Goal: Task Accomplishment & Management: Complete application form

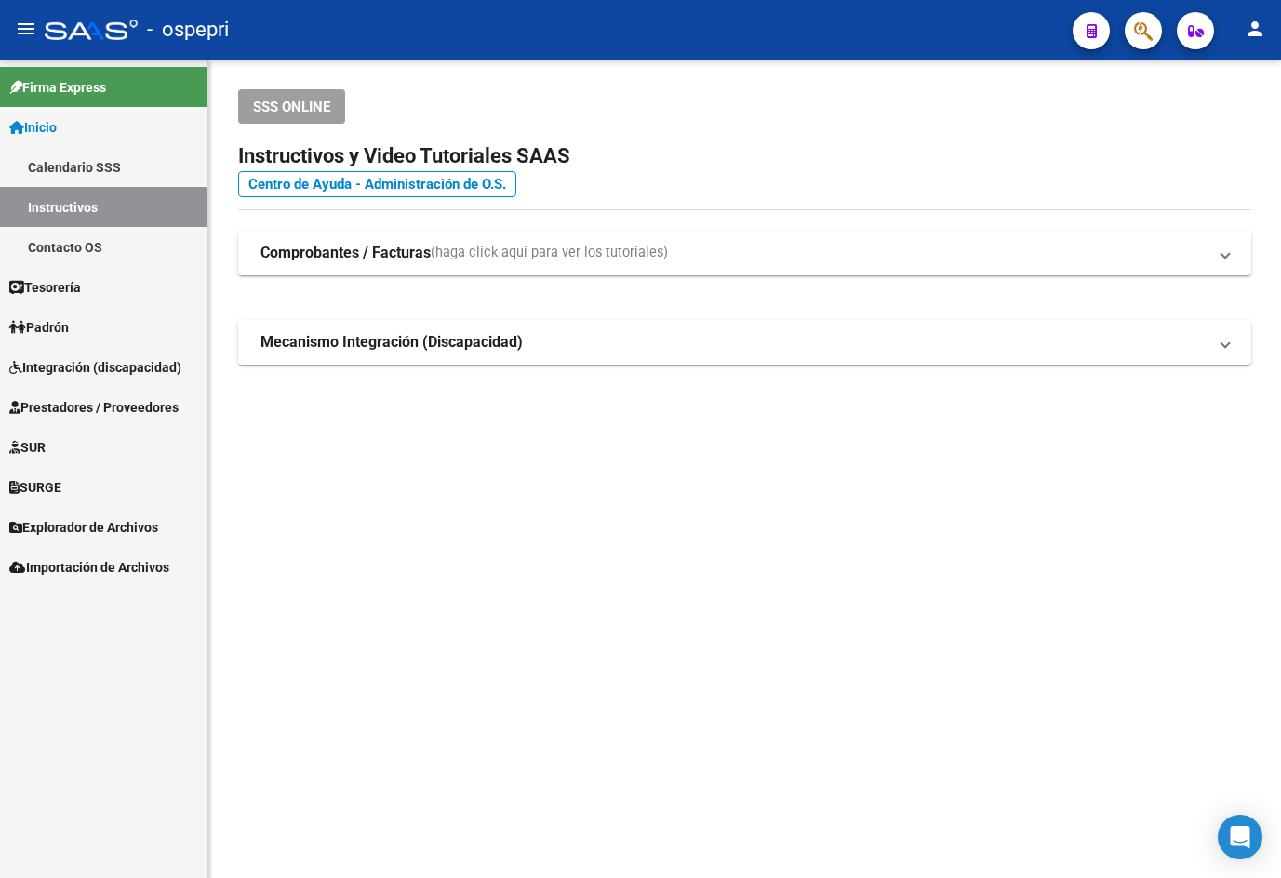
click at [72, 403] on span "Prestadores / Proveedores" at bounding box center [93, 407] width 169 height 20
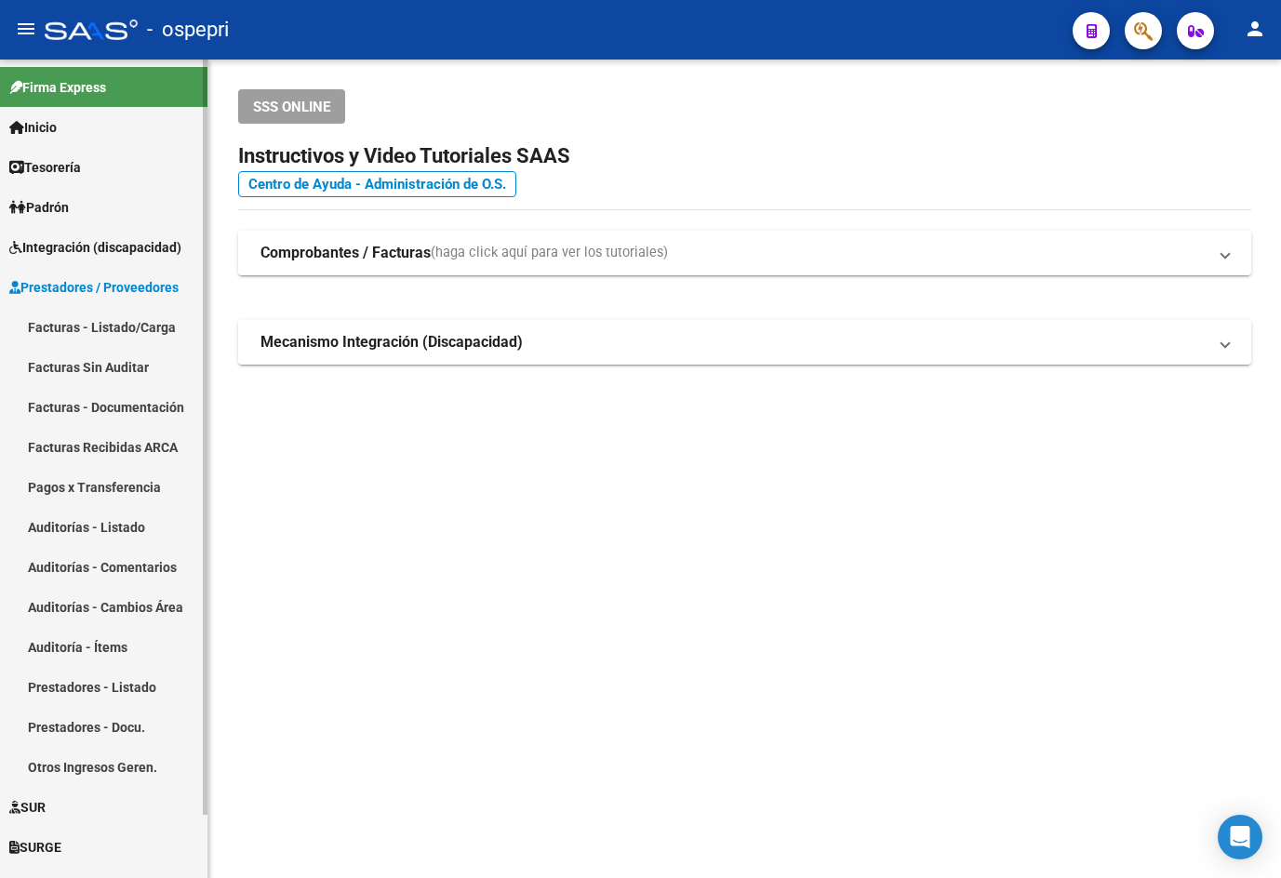
click at [89, 329] on link "Facturas - Listado/Carga" at bounding box center [104, 327] width 208 height 40
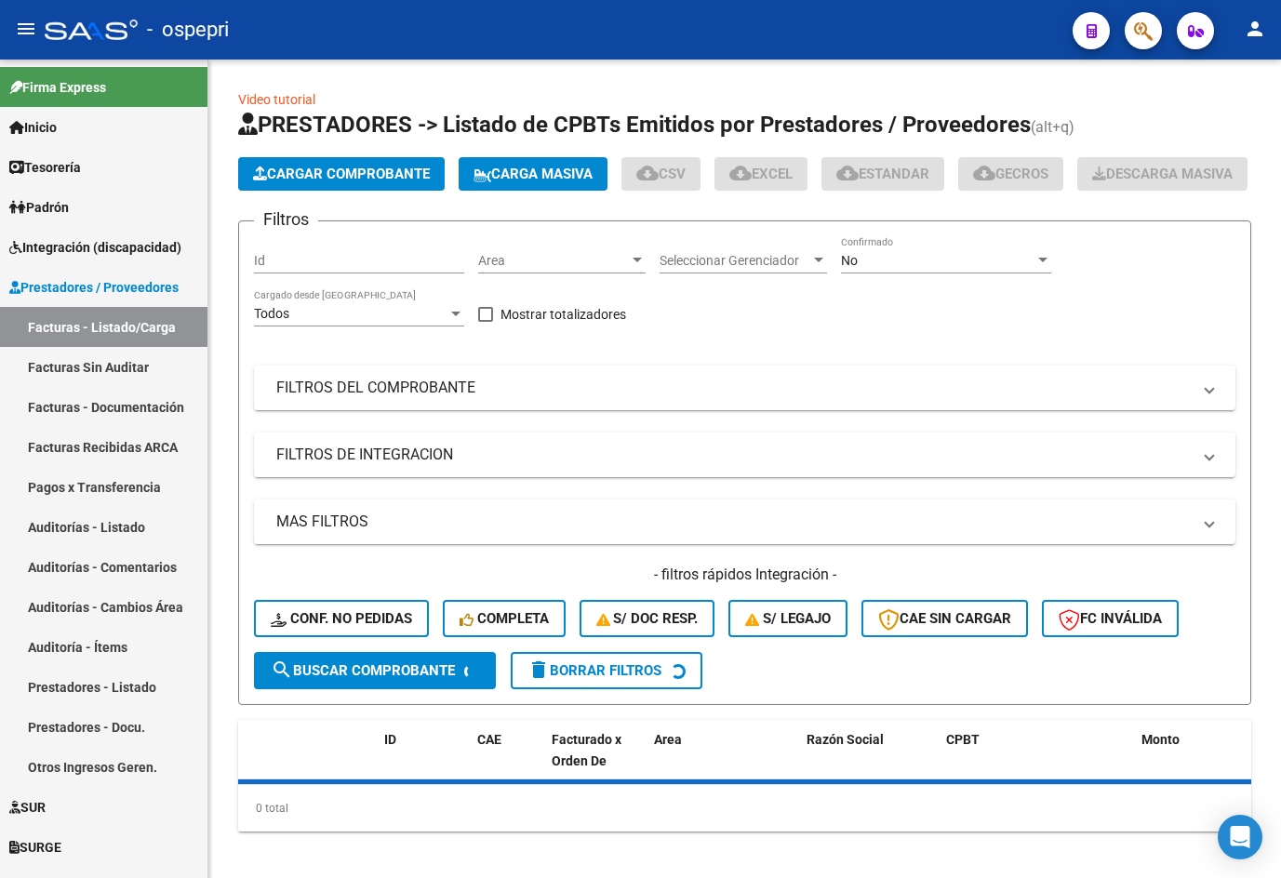
click at [21, 34] on mat-icon "menu" at bounding box center [26, 29] width 22 height 22
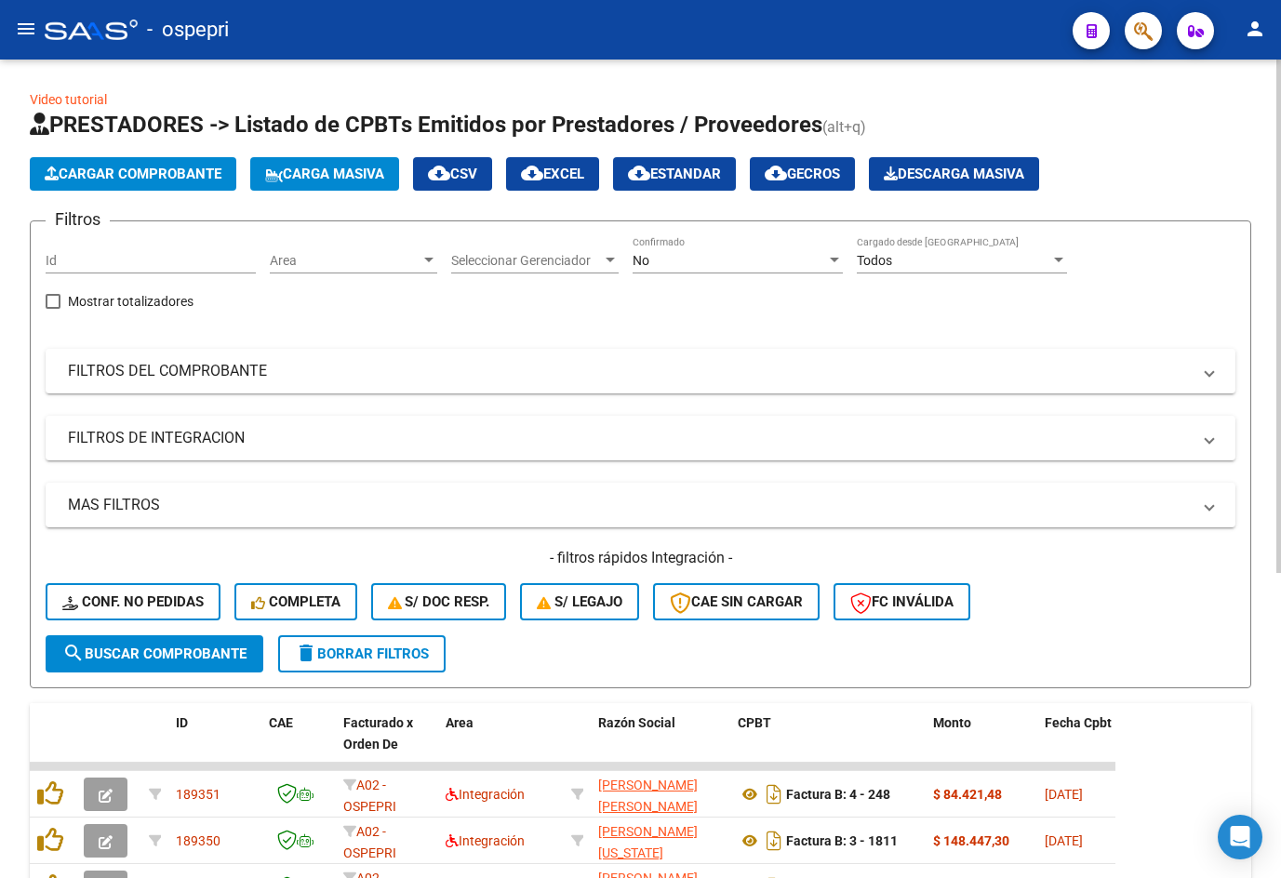
click at [717, 261] on div "No" at bounding box center [730, 261] width 194 height 16
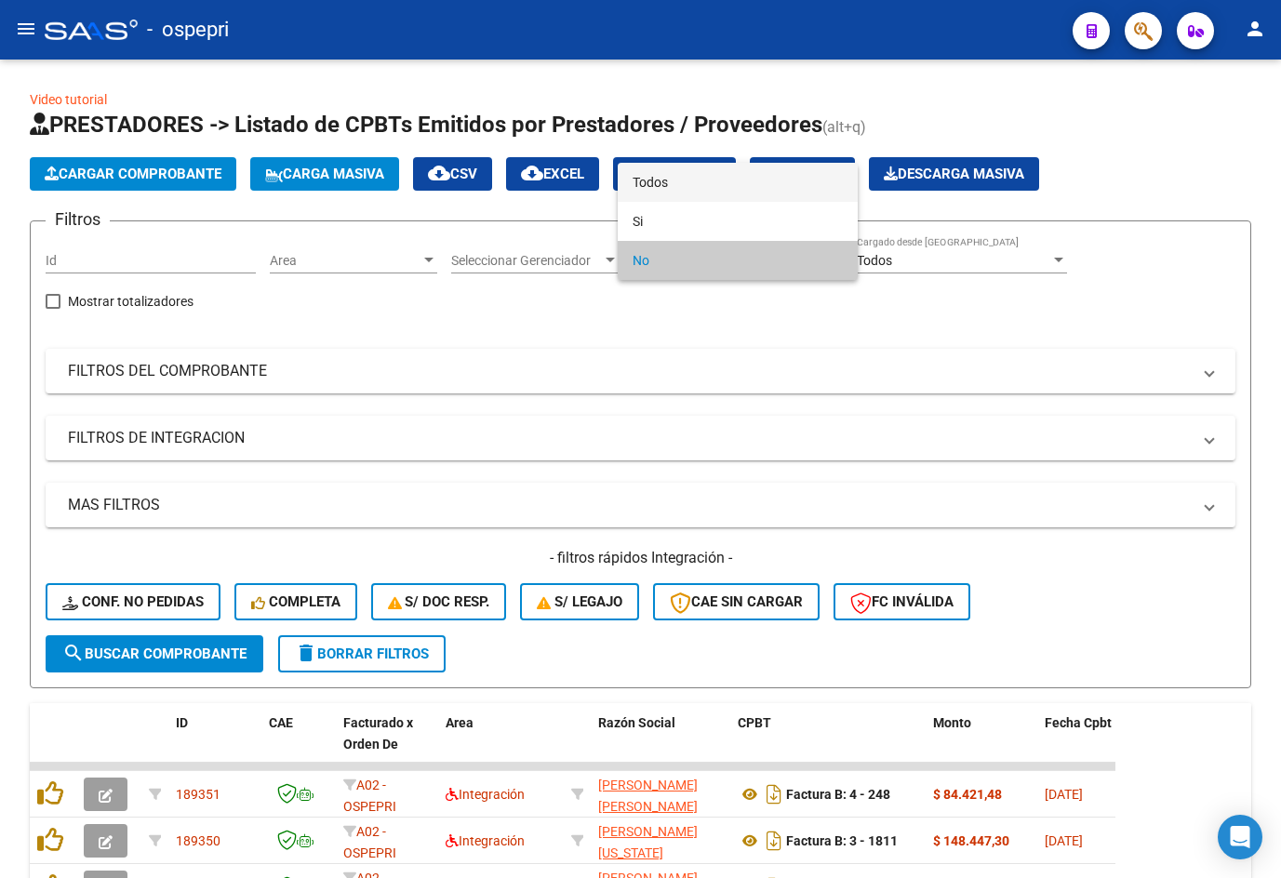
click at [718, 186] on span "Todos" at bounding box center [738, 182] width 210 height 39
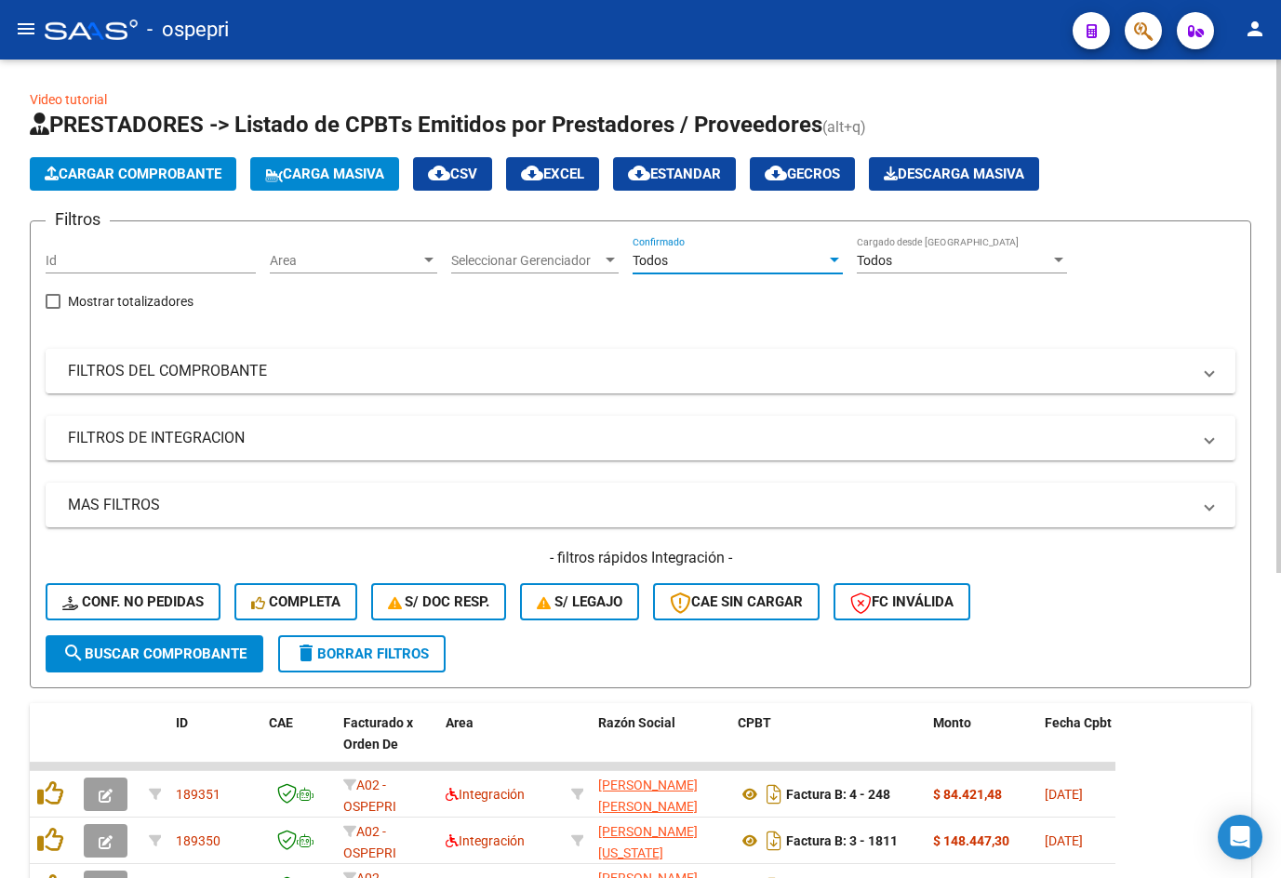
click at [768, 374] on mat-panel-title "FILTROS DEL COMPROBANTE" at bounding box center [629, 371] width 1123 height 20
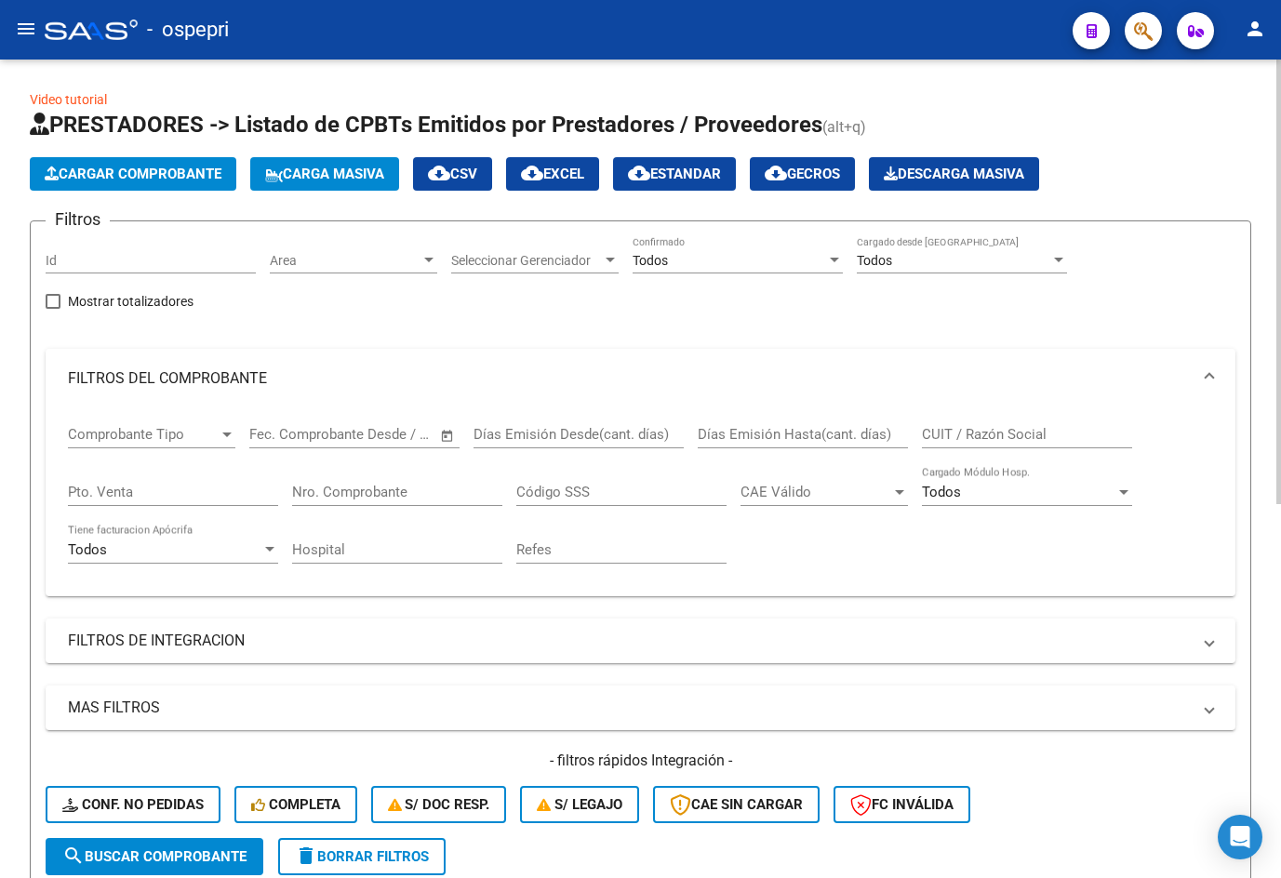
click at [890, 435] on input "CUIT / Razón Social" at bounding box center [1027, 434] width 210 height 17
paste input "27346617107"
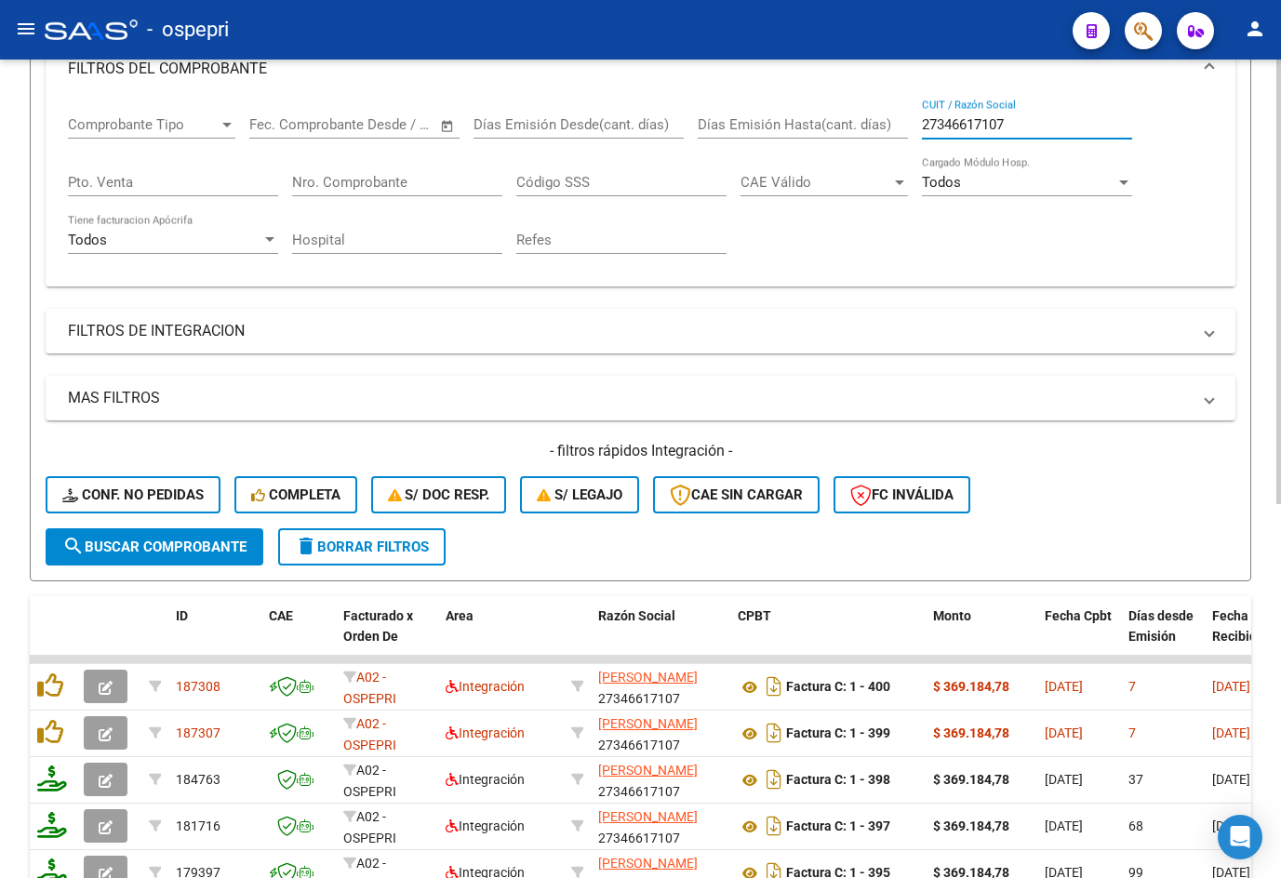
scroll to position [372, 0]
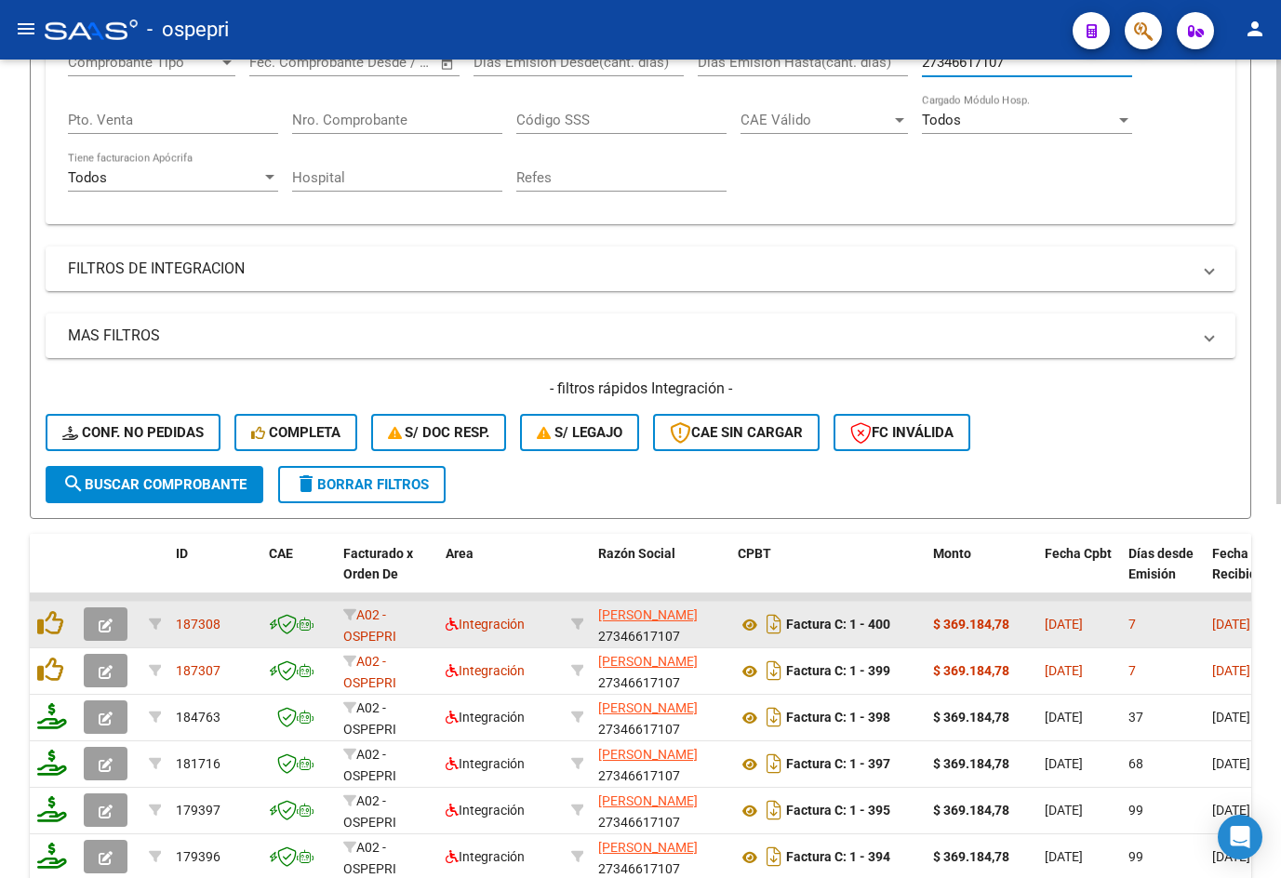
type input "27346617107"
click at [106, 623] on icon "button" at bounding box center [106, 626] width 14 height 14
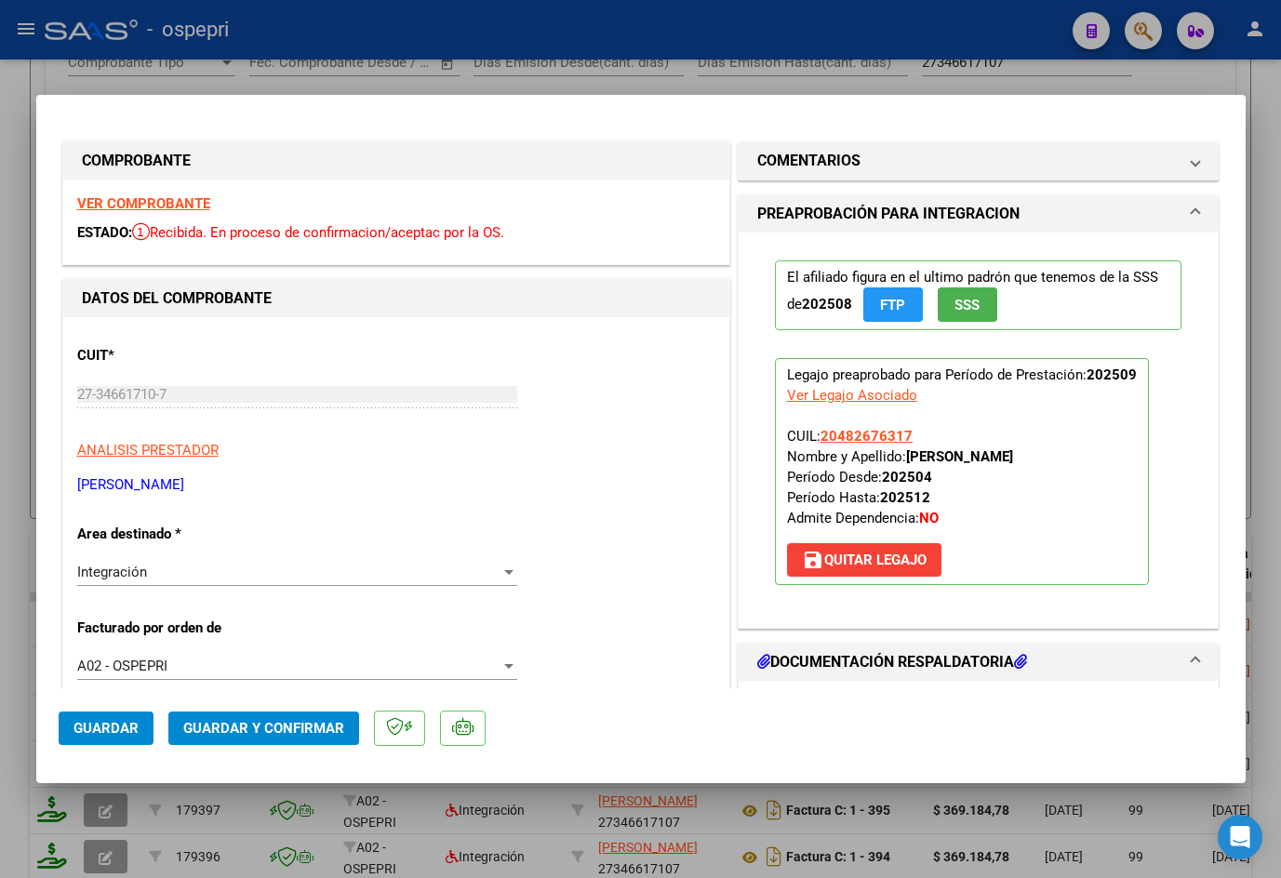
click at [171, 199] on strong "VER COMPROBANTE" at bounding box center [143, 203] width 133 height 17
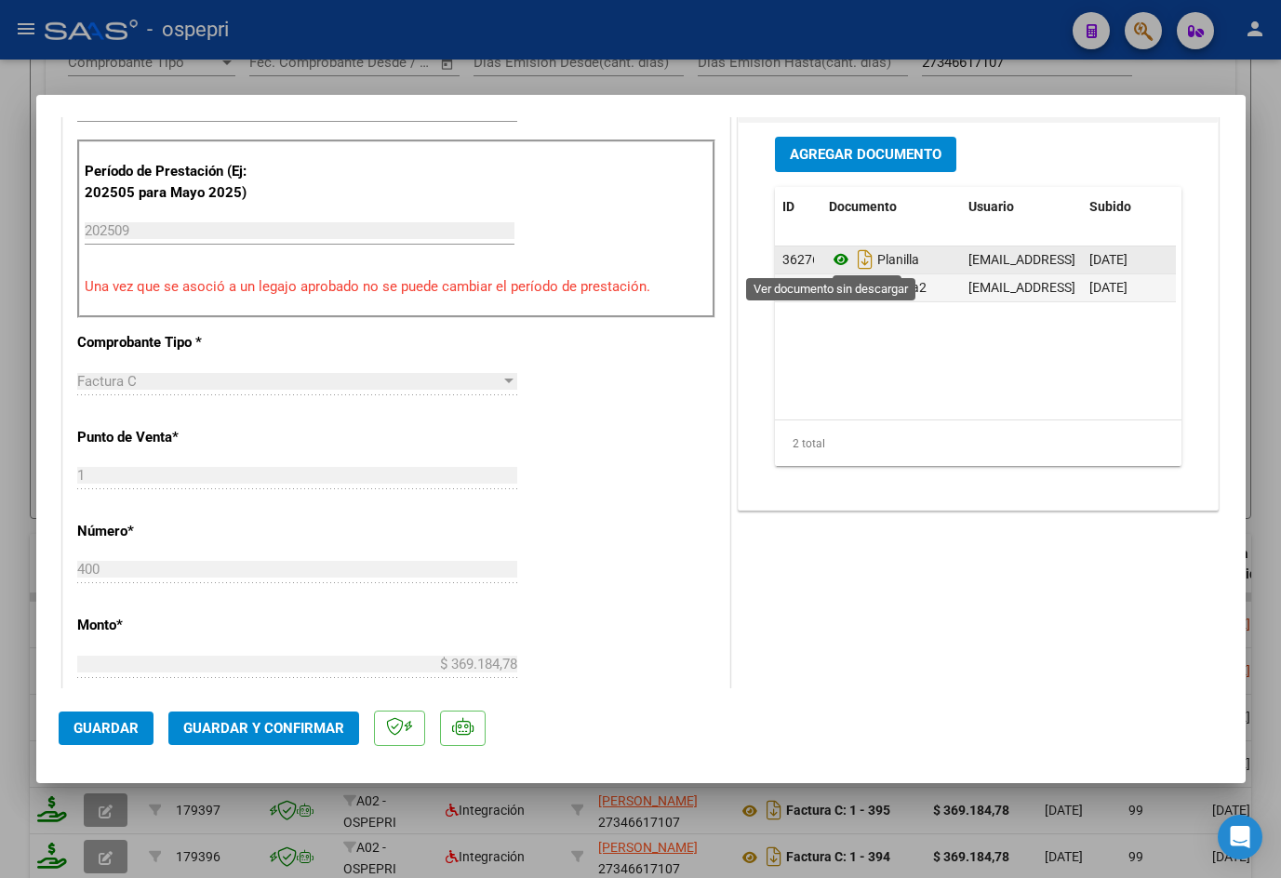
click at [829, 261] on icon at bounding box center [841, 259] width 24 height 22
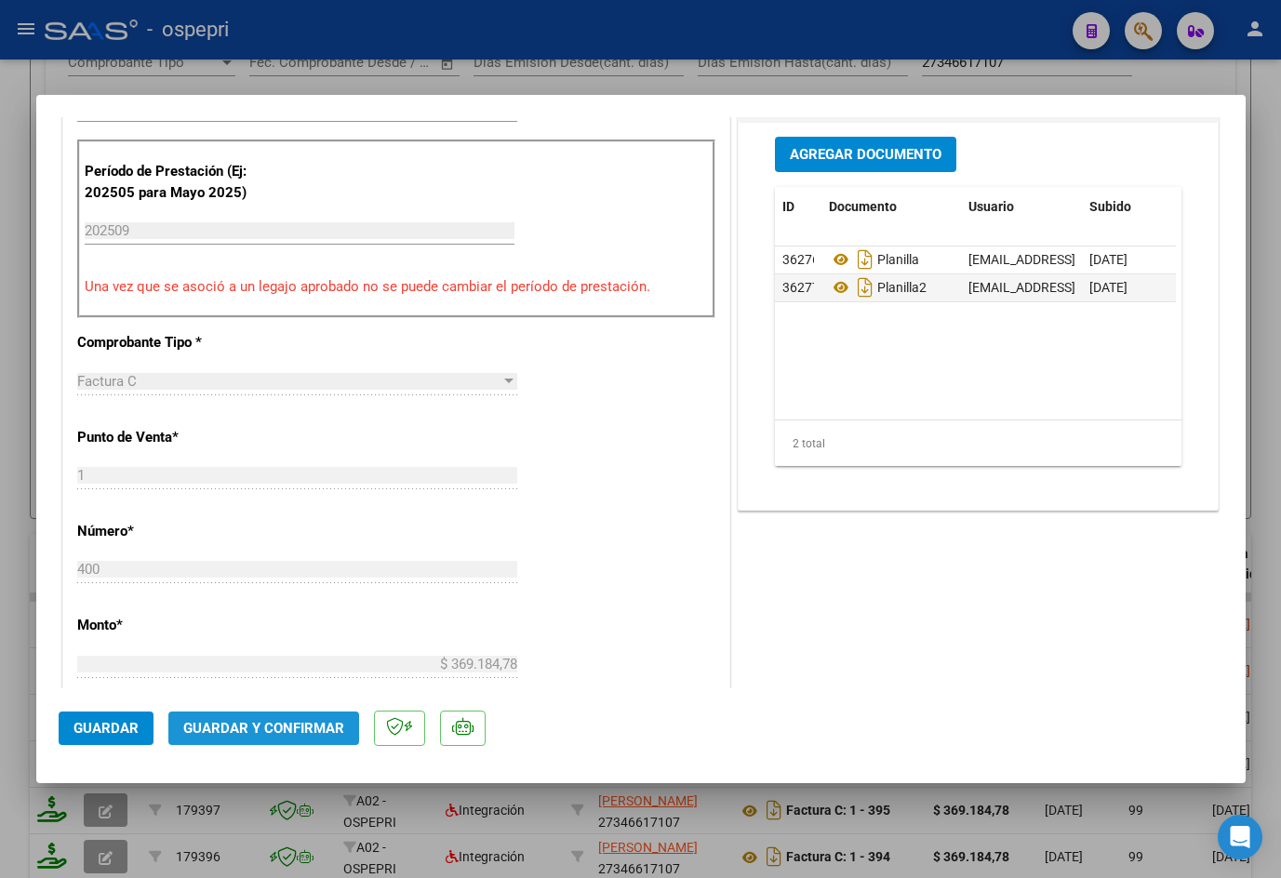
click at [313, 736] on span "Guardar y Confirmar" at bounding box center [263, 728] width 161 height 17
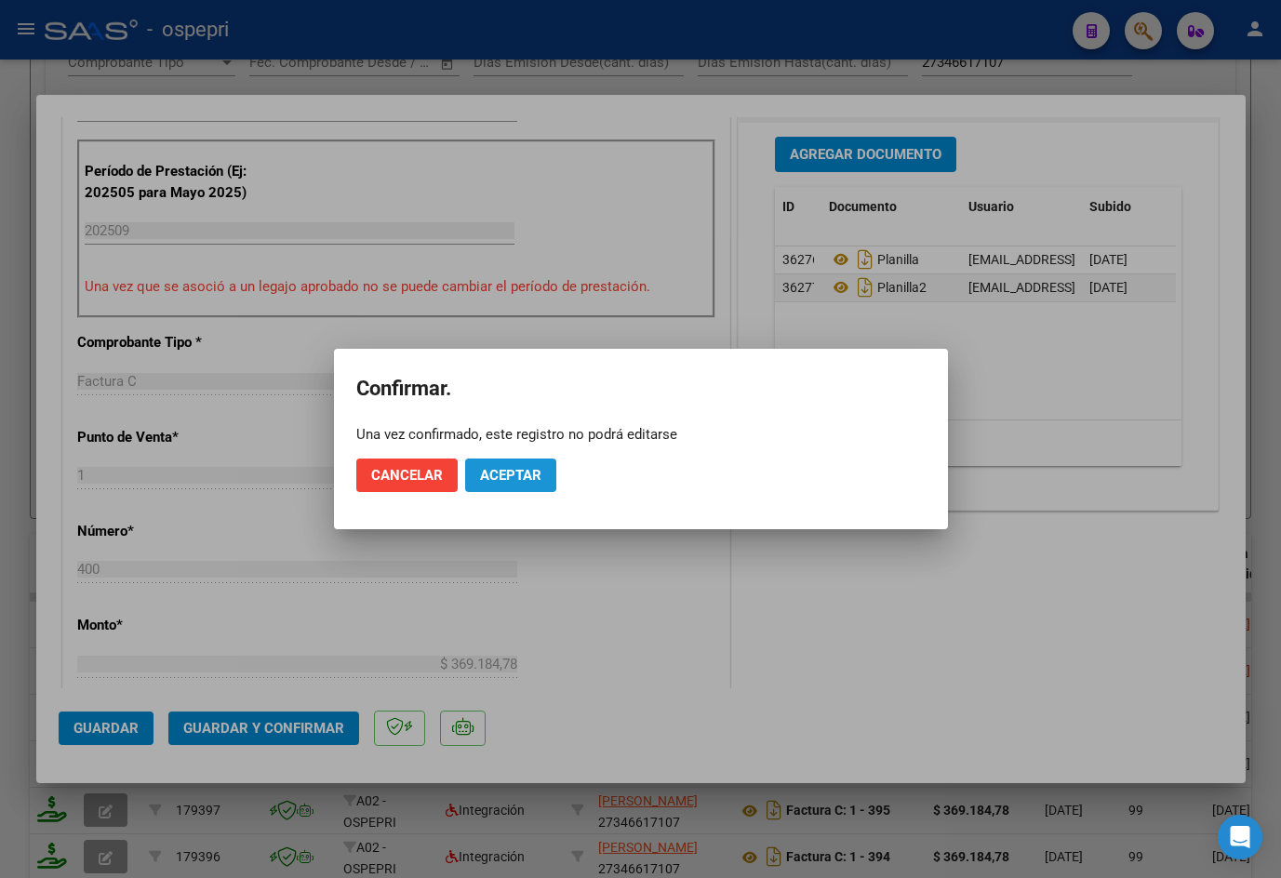
click at [523, 461] on button "Aceptar" at bounding box center [510, 475] width 91 height 33
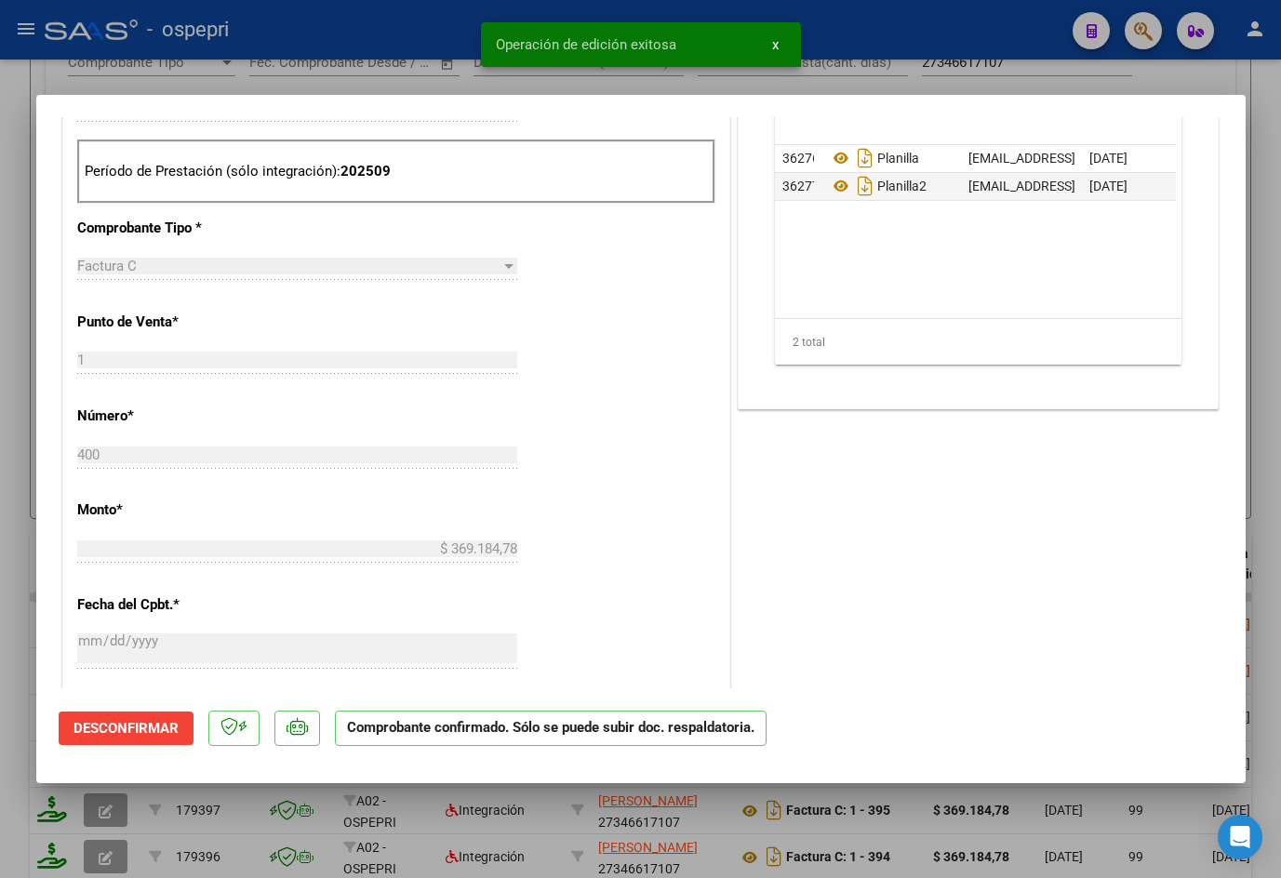
type input "$ 0,00"
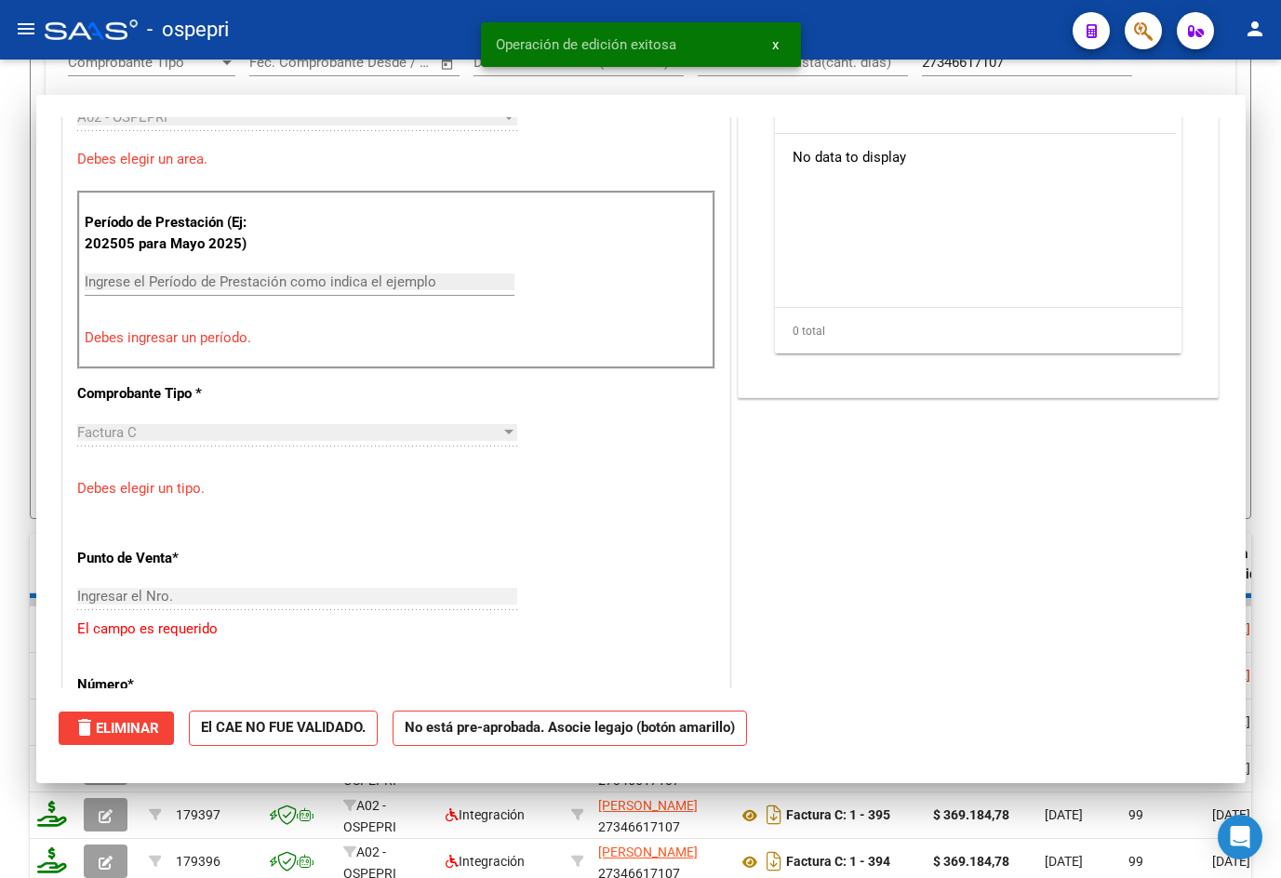
scroll to position [591, 0]
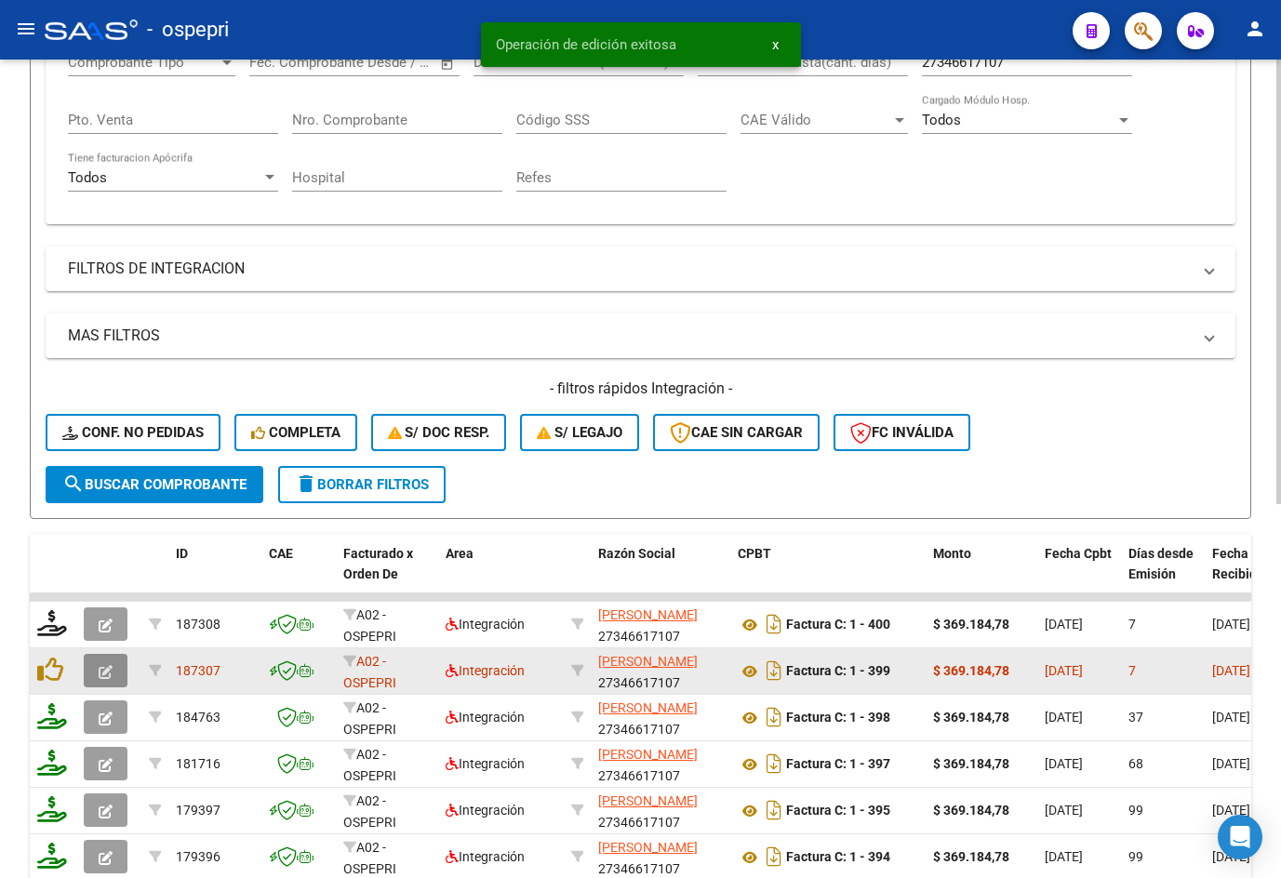
click at [100, 669] on icon "button" at bounding box center [106, 672] width 14 height 14
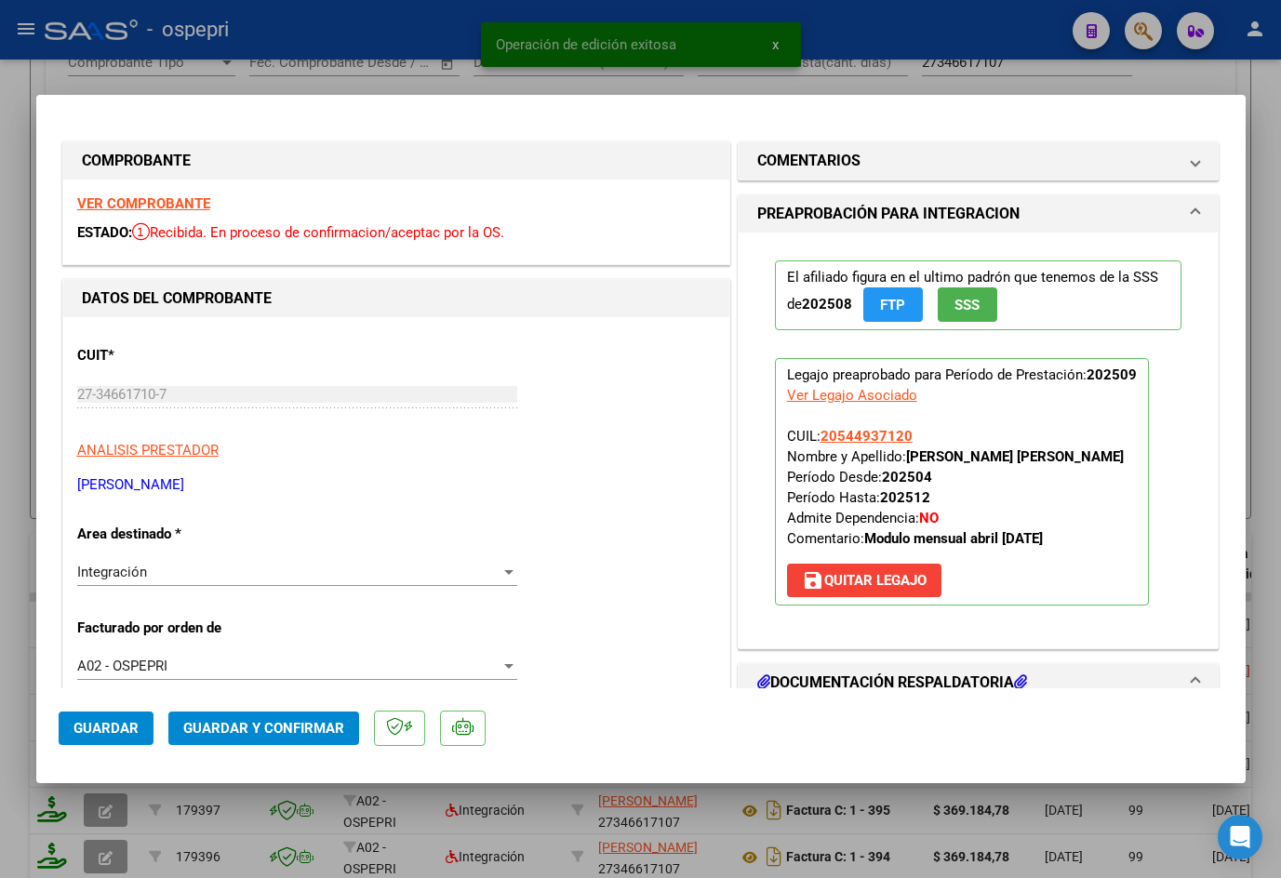
click at [189, 201] on strong "VER COMPROBANTE" at bounding box center [143, 203] width 133 height 17
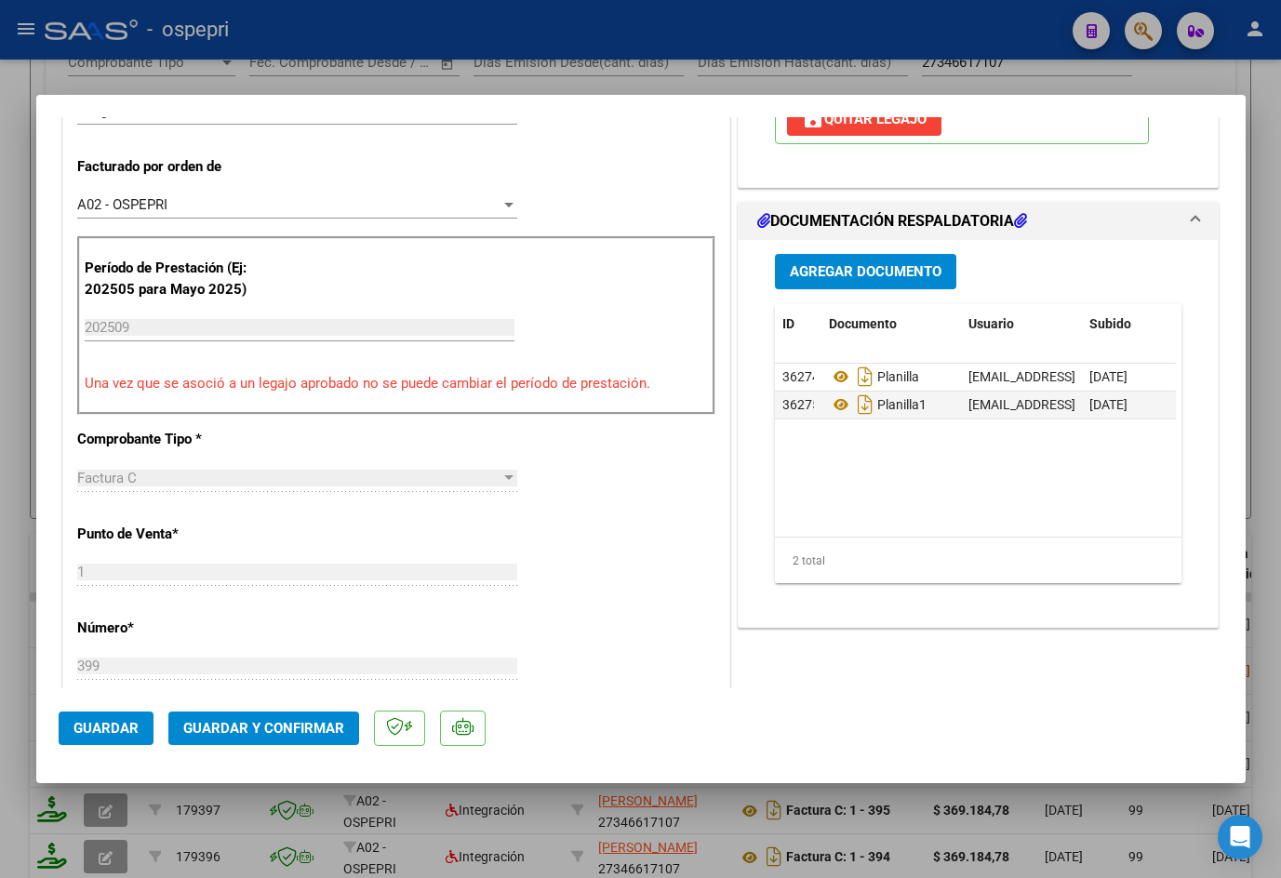
scroll to position [465, 0]
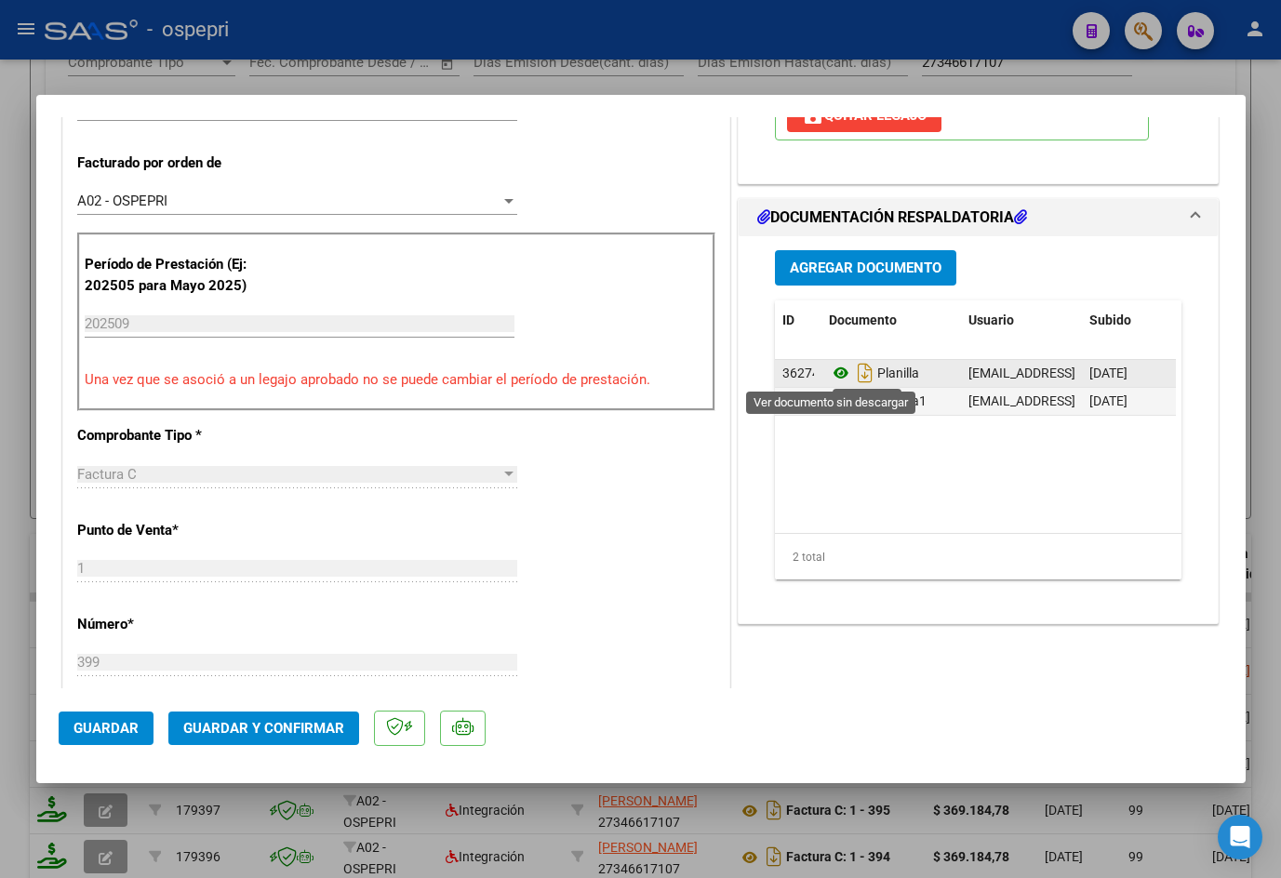
click at [831, 376] on icon at bounding box center [841, 373] width 24 height 22
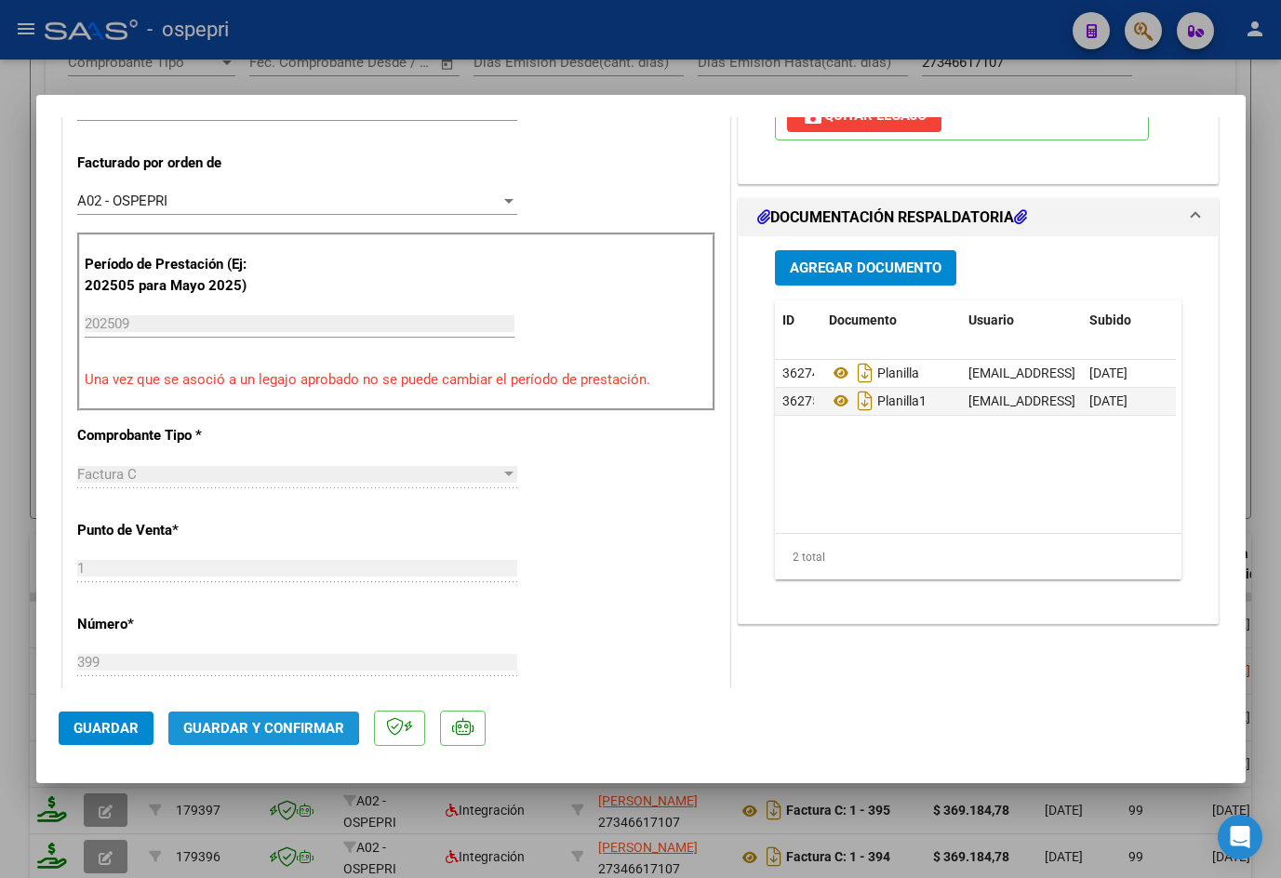
click at [258, 721] on span "Guardar y Confirmar" at bounding box center [263, 728] width 161 height 17
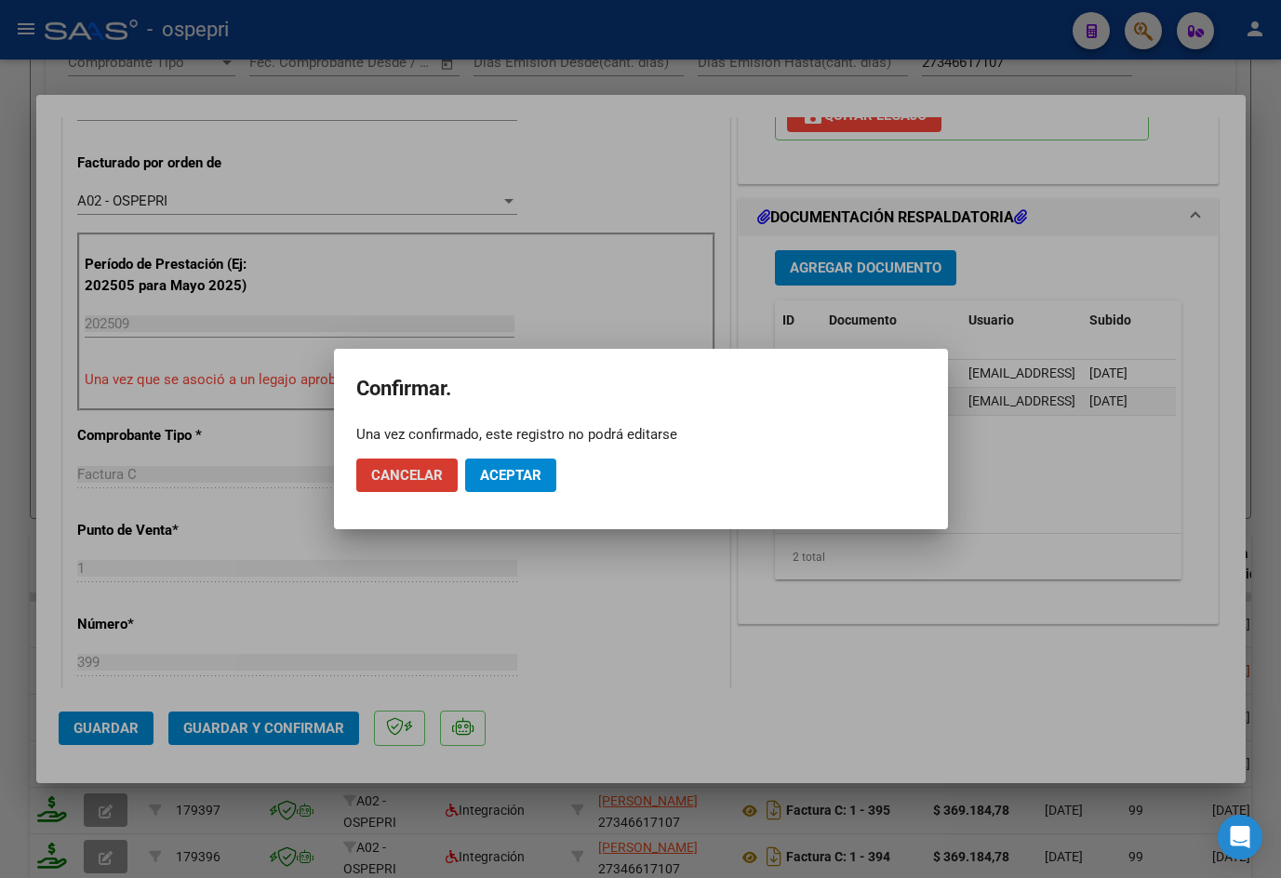
click at [493, 484] on button "Aceptar" at bounding box center [510, 475] width 91 height 33
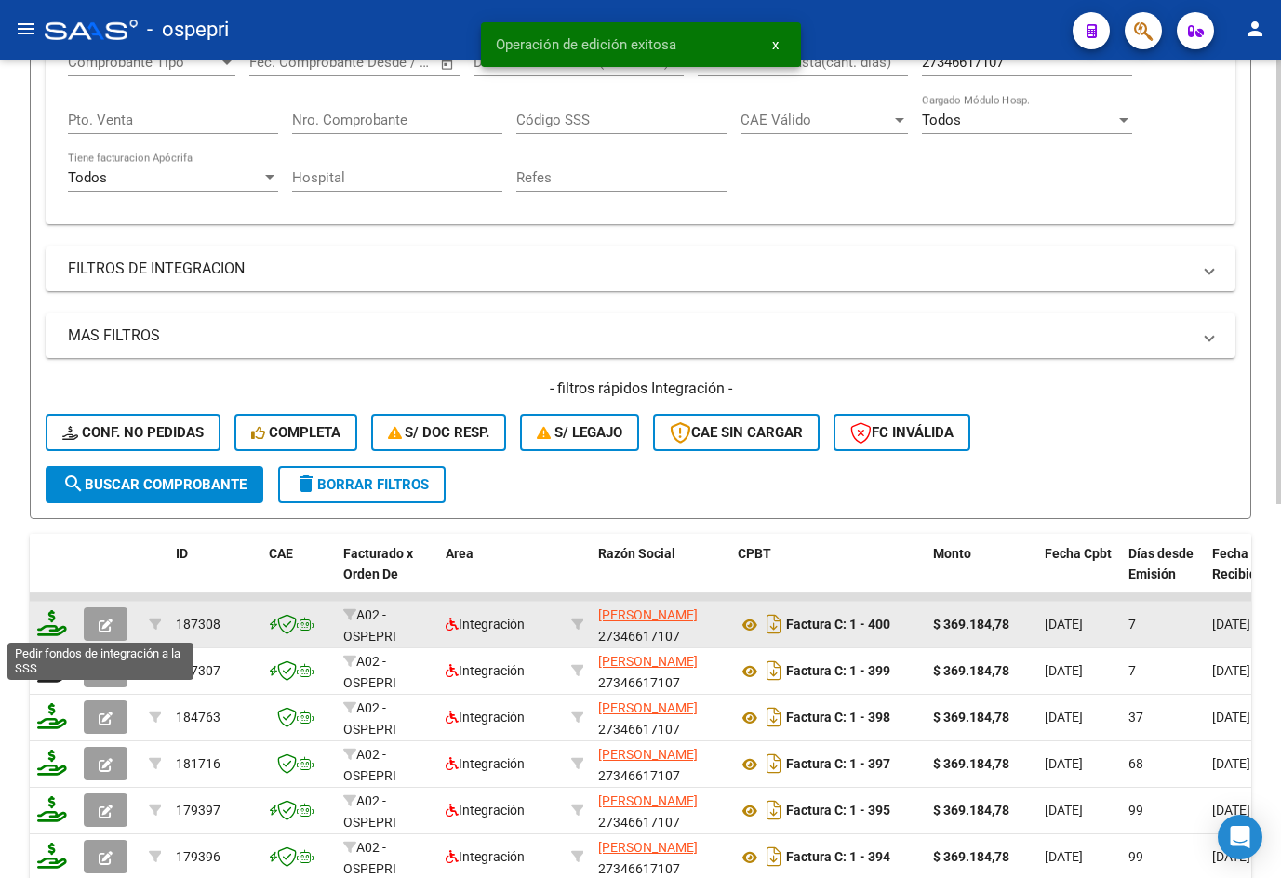
click at [54, 626] on icon at bounding box center [52, 623] width 30 height 26
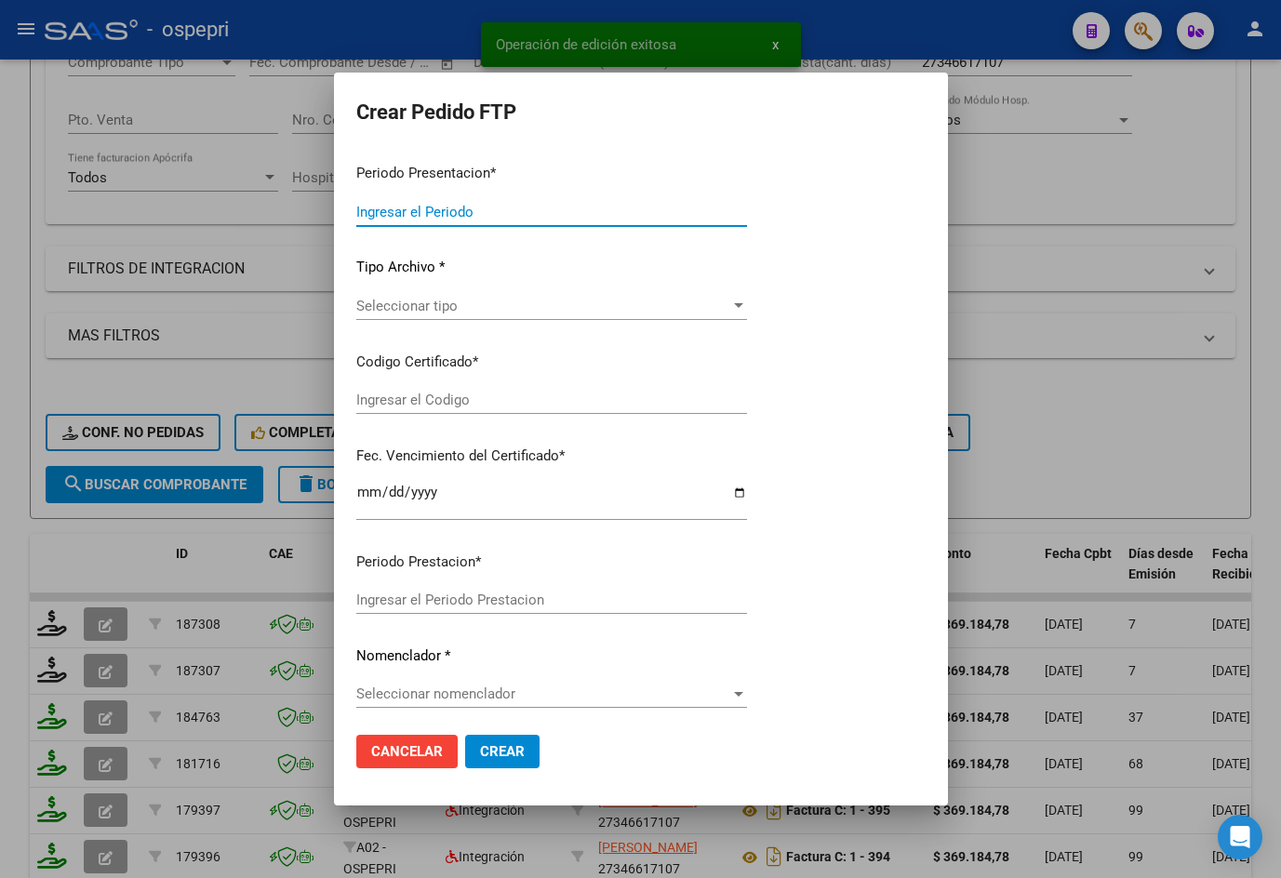
type input "202509"
type input "$ 369.184,78"
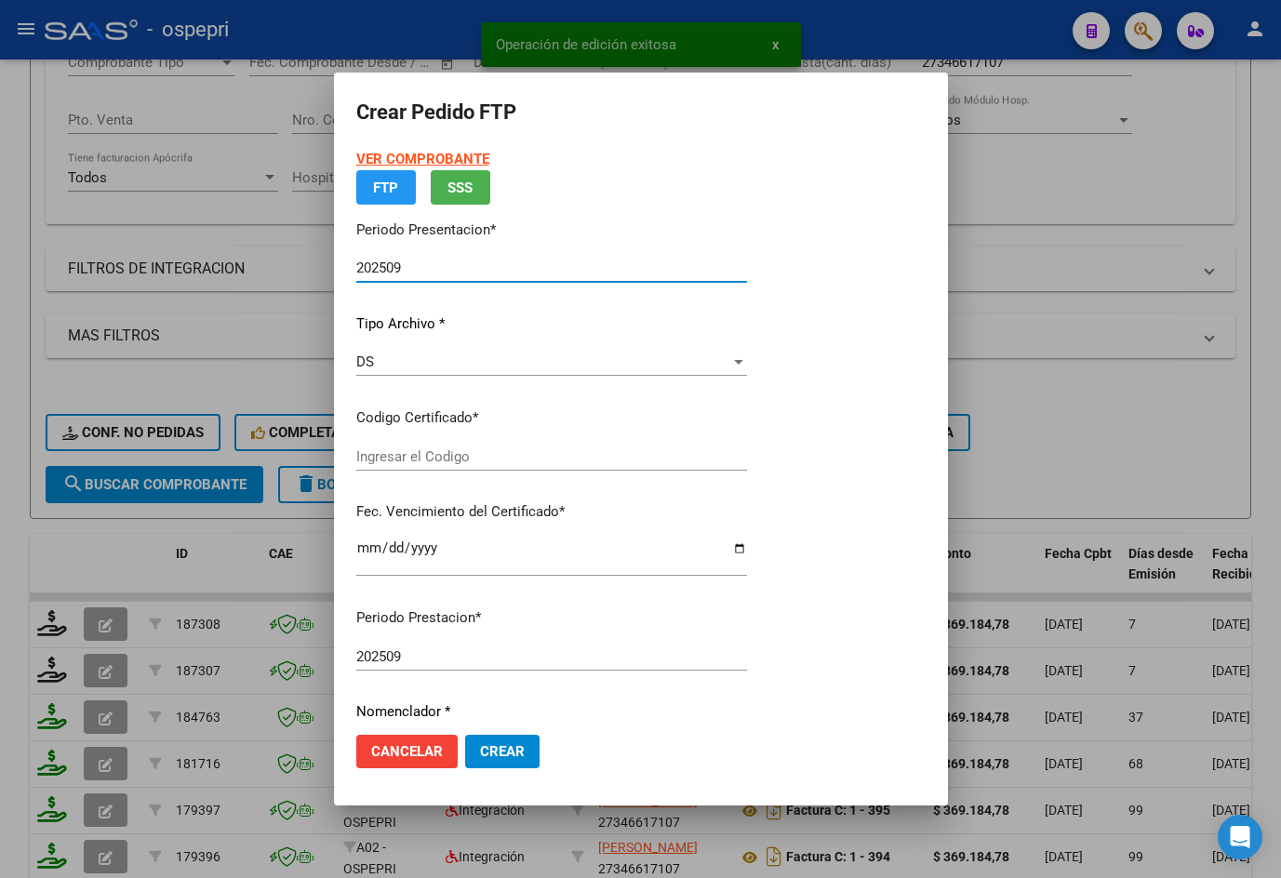
type input "2048267631-7"
type input "[DATE]"
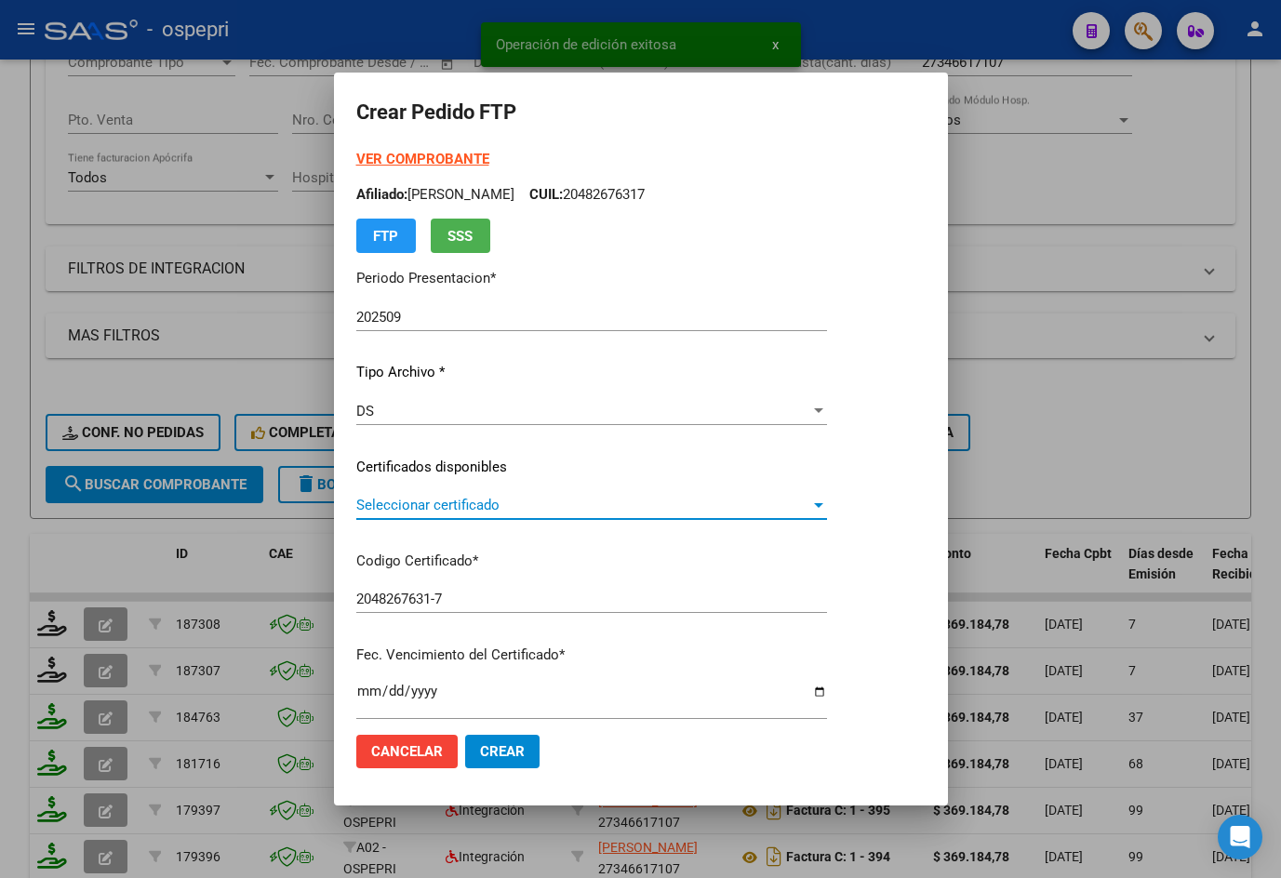
click at [464, 500] on span "Seleccionar certificado" at bounding box center [583, 505] width 454 height 17
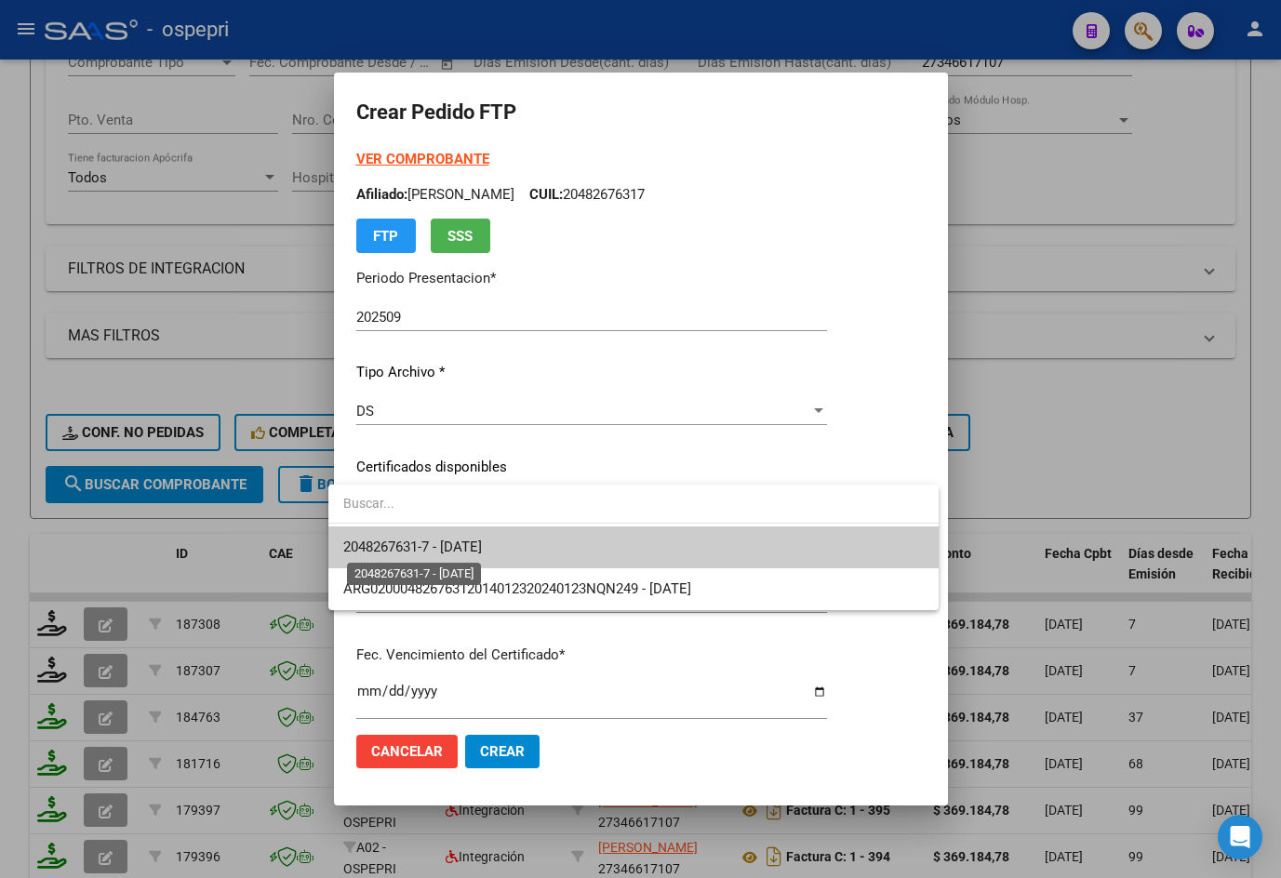
click at [472, 544] on span "2048267631-7 - [DATE]" at bounding box center [412, 547] width 139 height 17
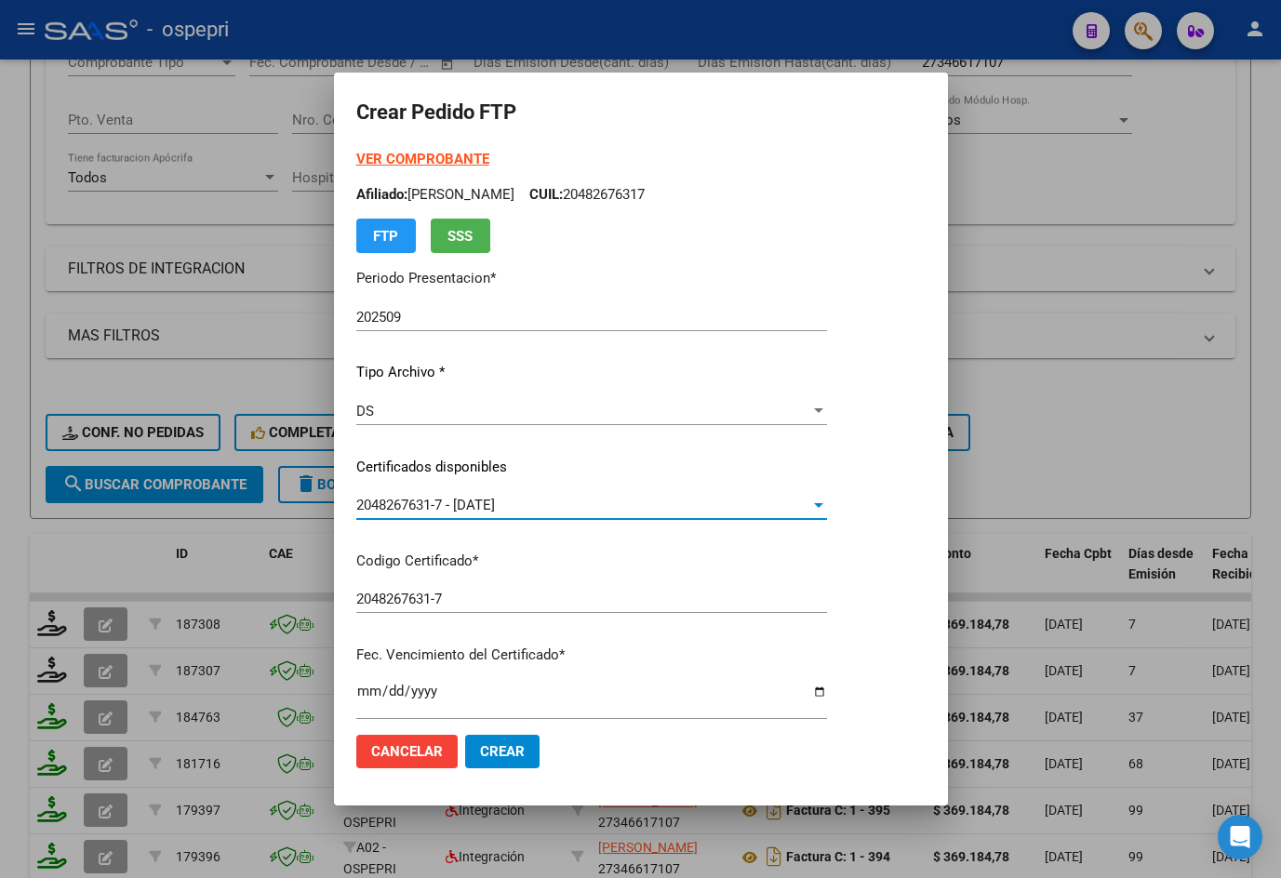
scroll to position [558, 0]
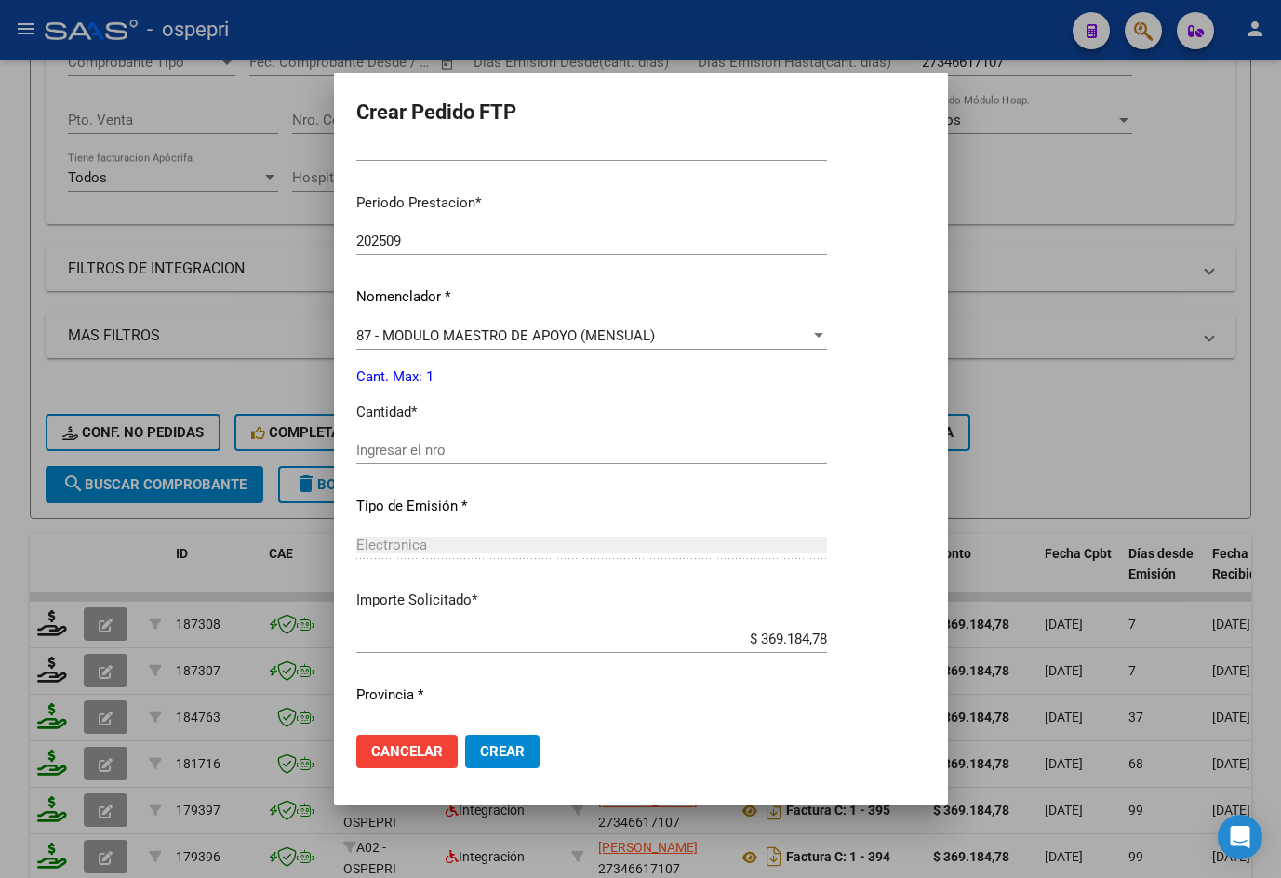
click at [420, 460] on div "Ingresar el nro" at bounding box center [591, 450] width 471 height 28
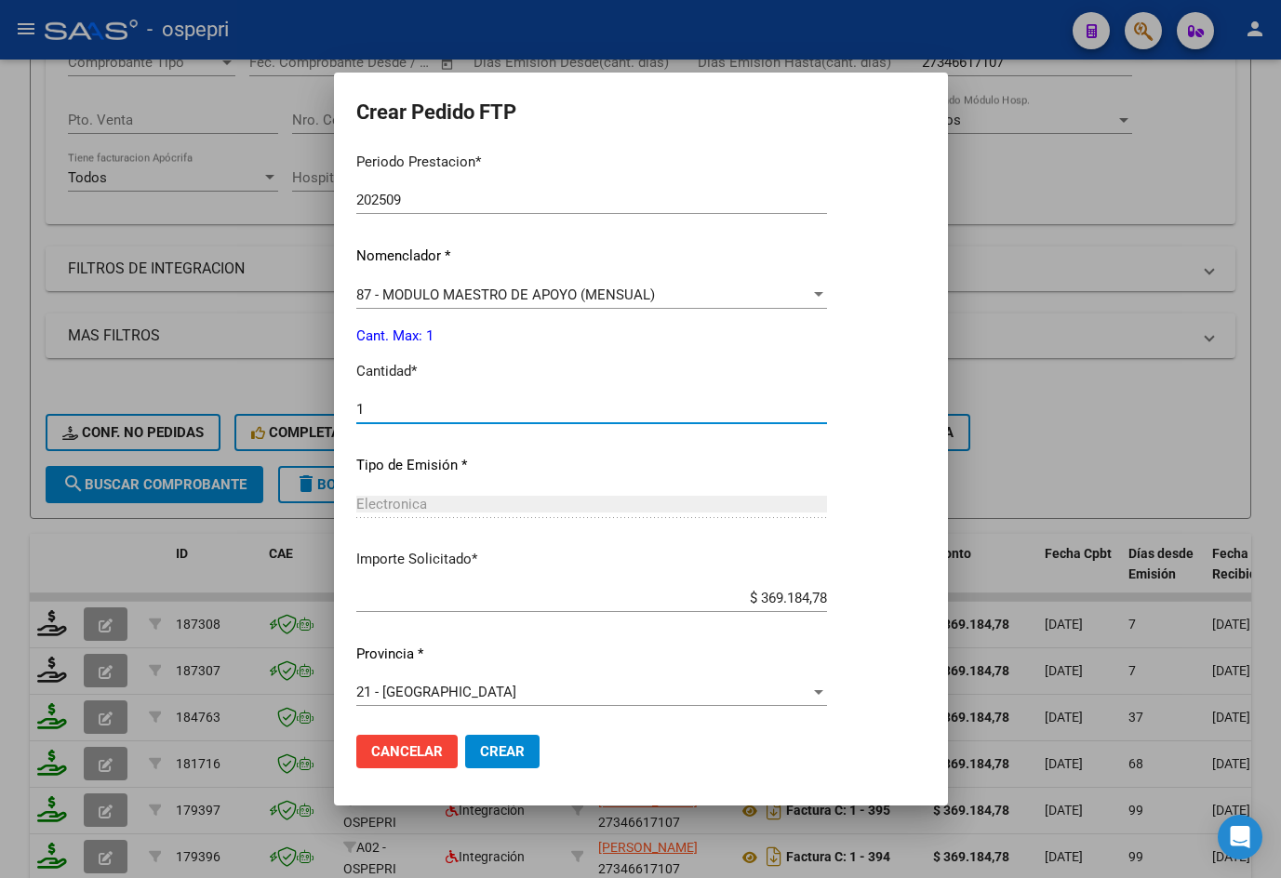
scroll to position [603, 0]
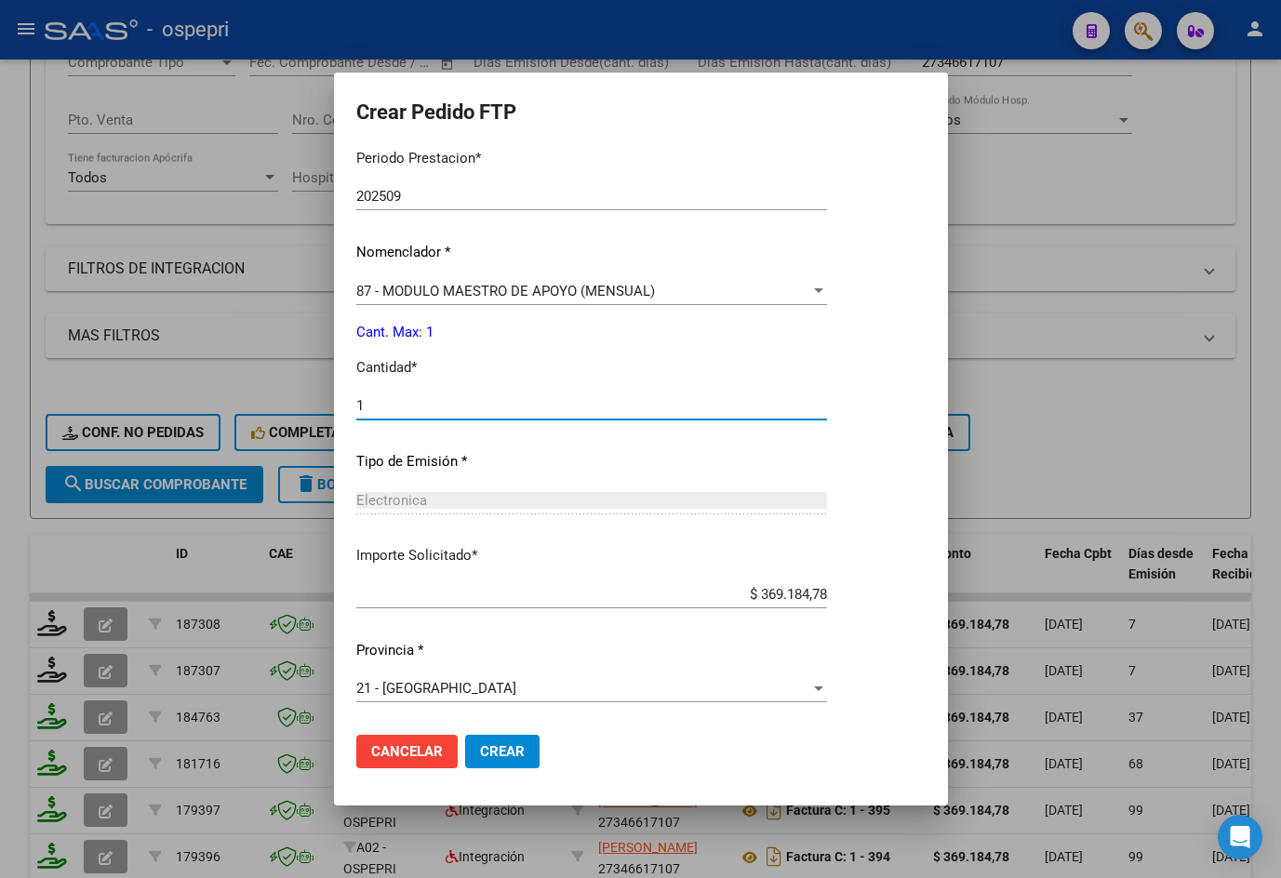
type input "1"
click at [505, 755] on span "Crear" at bounding box center [502, 751] width 45 height 17
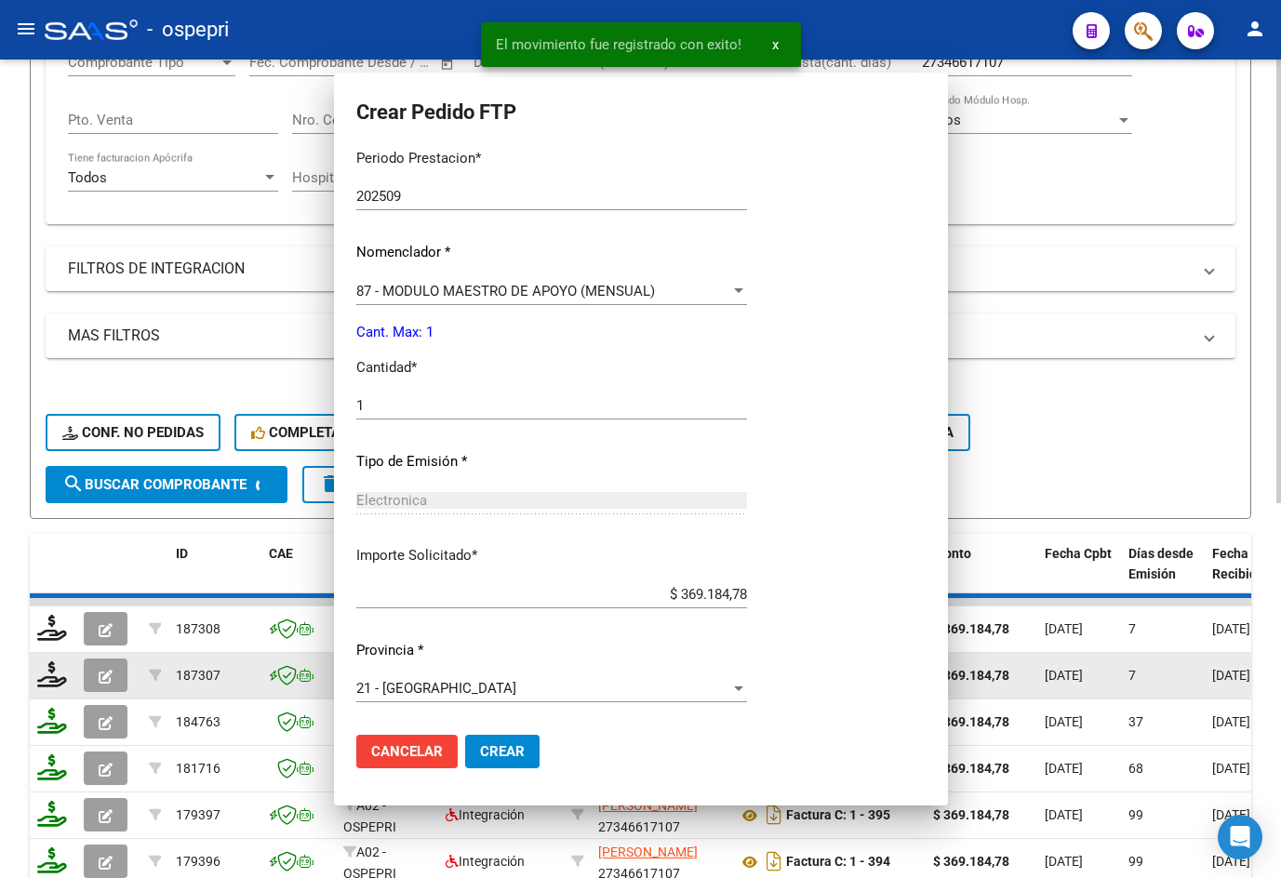
scroll to position [0, 0]
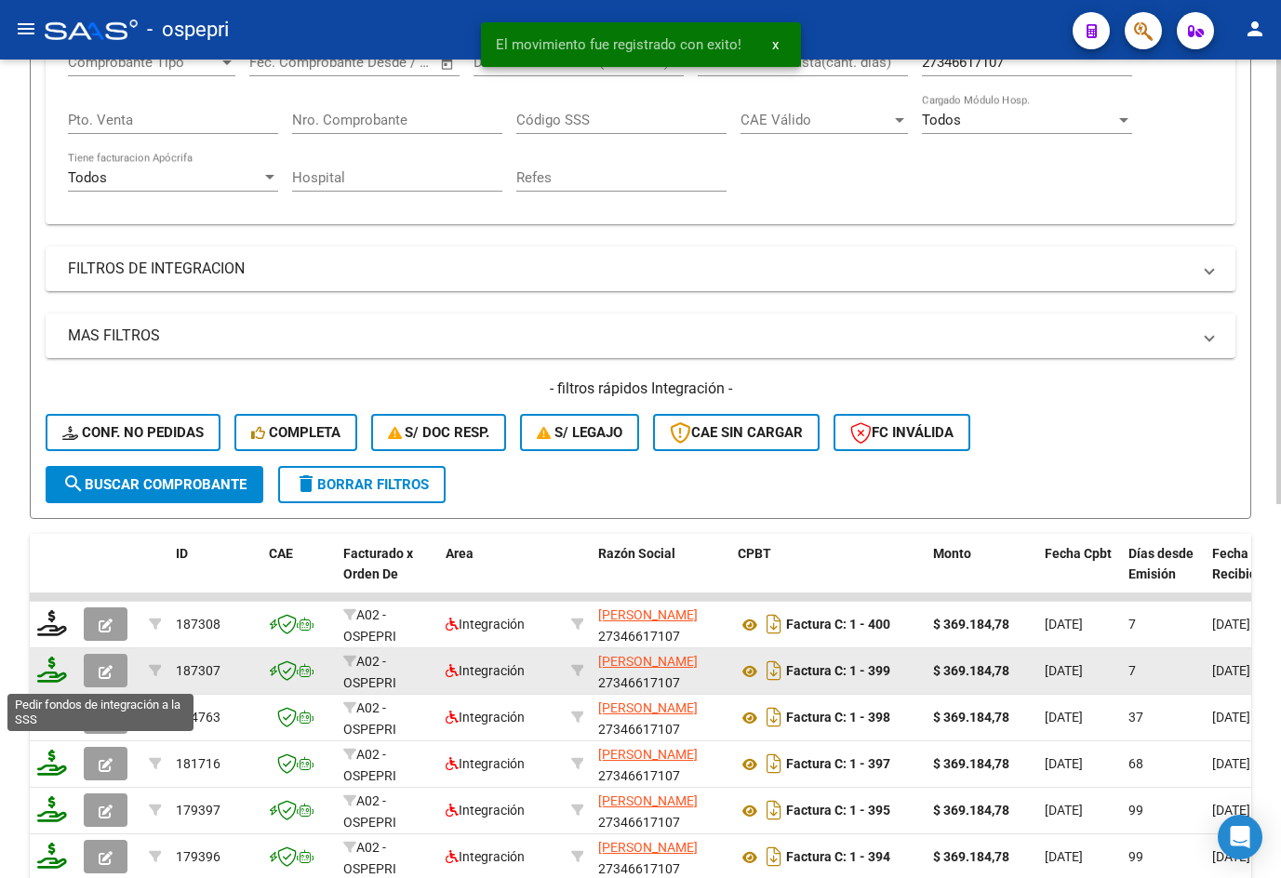
click at [54, 673] on icon at bounding box center [52, 670] width 30 height 26
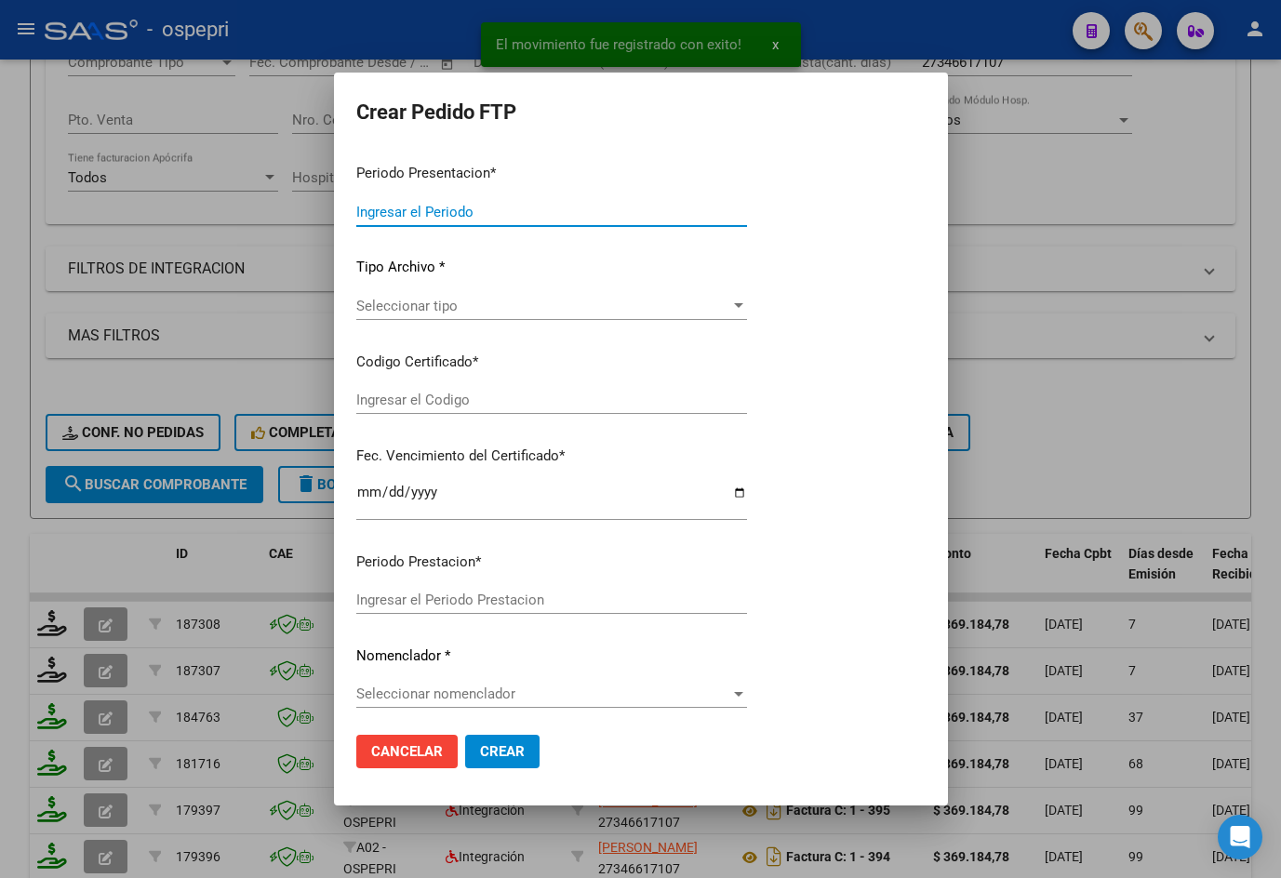
type input "202509"
type input "$ 369.184,78"
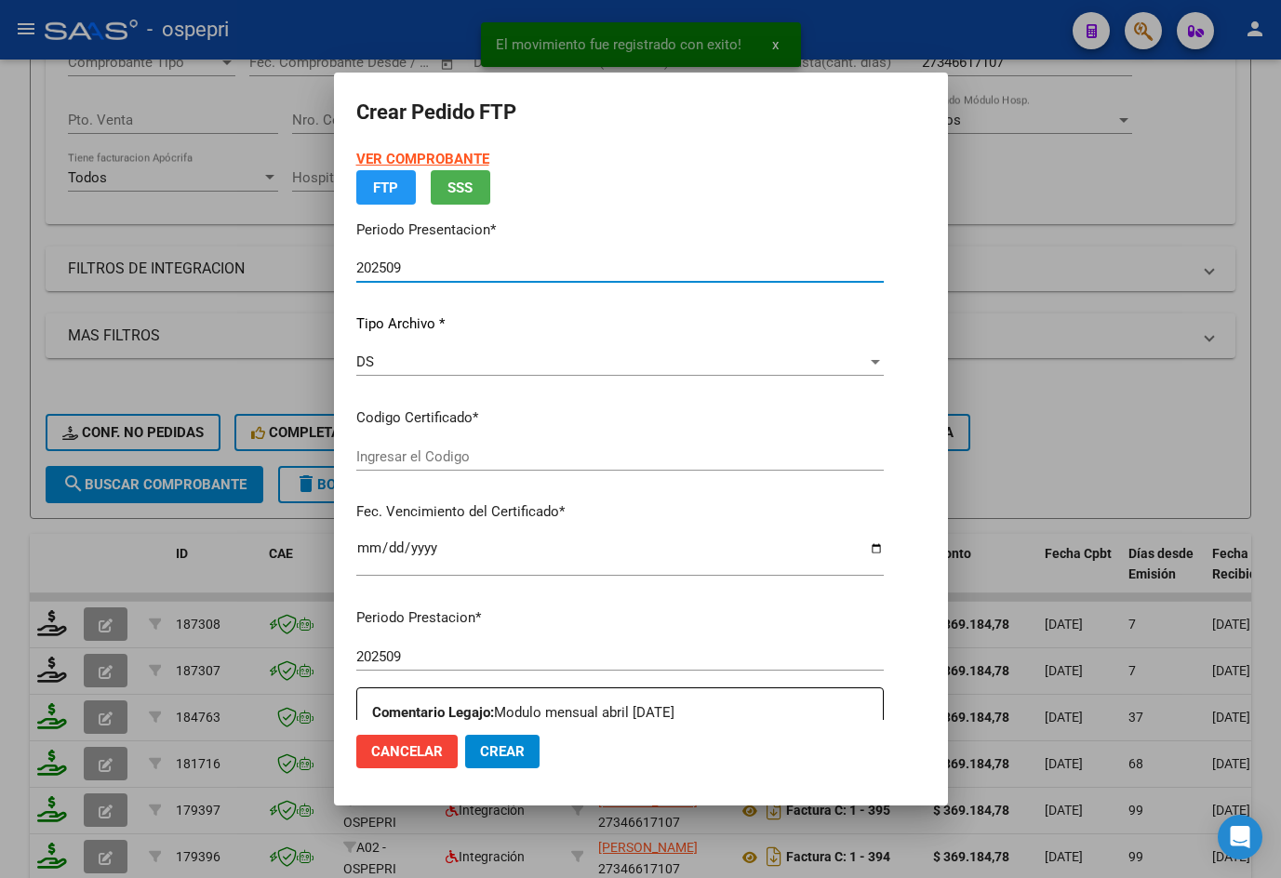
type input "2054493712-0"
type input "[DATE]"
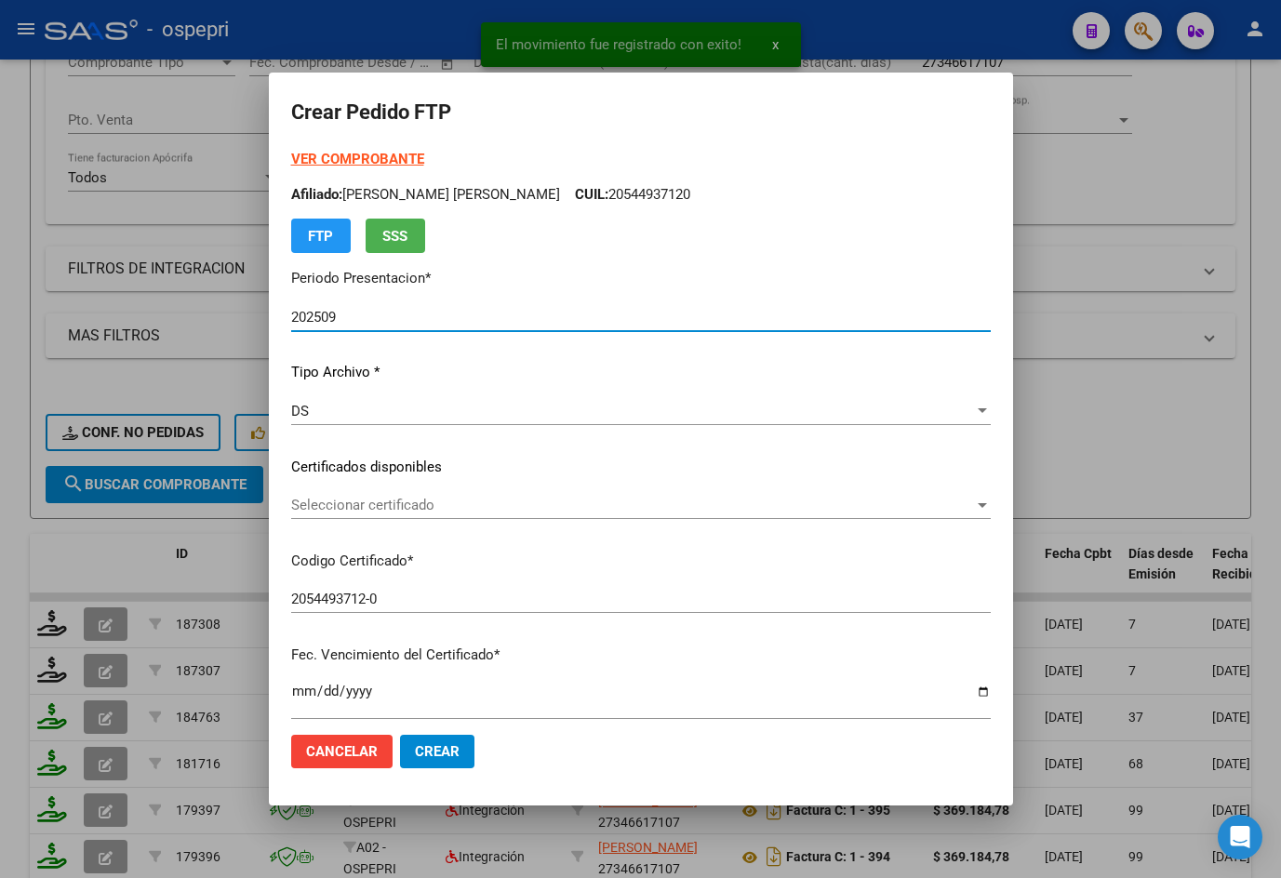
click at [423, 507] on span "Seleccionar certificado" at bounding box center [632, 505] width 683 height 17
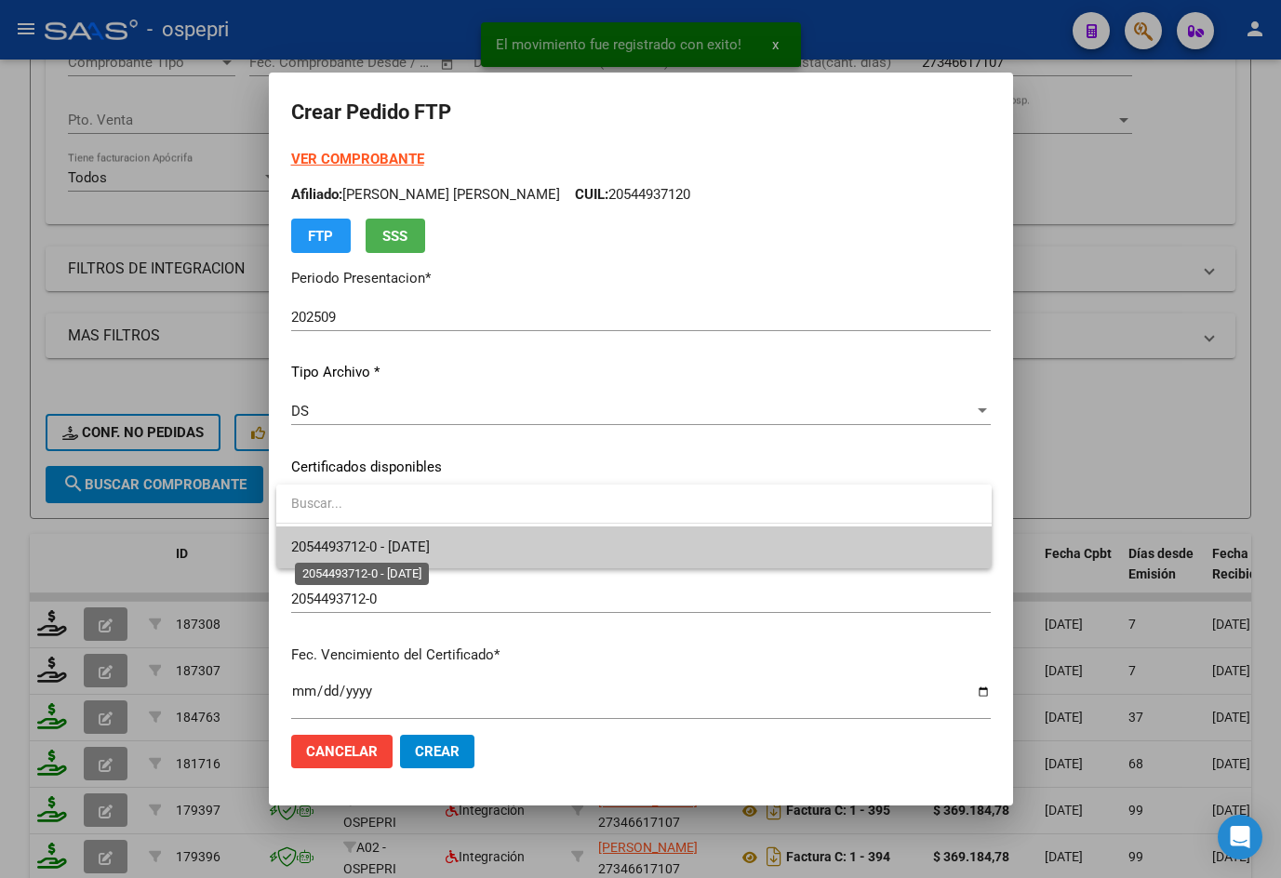
click at [430, 540] on span "2054493712-0 - [DATE]" at bounding box center [360, 547] width 139 height 17
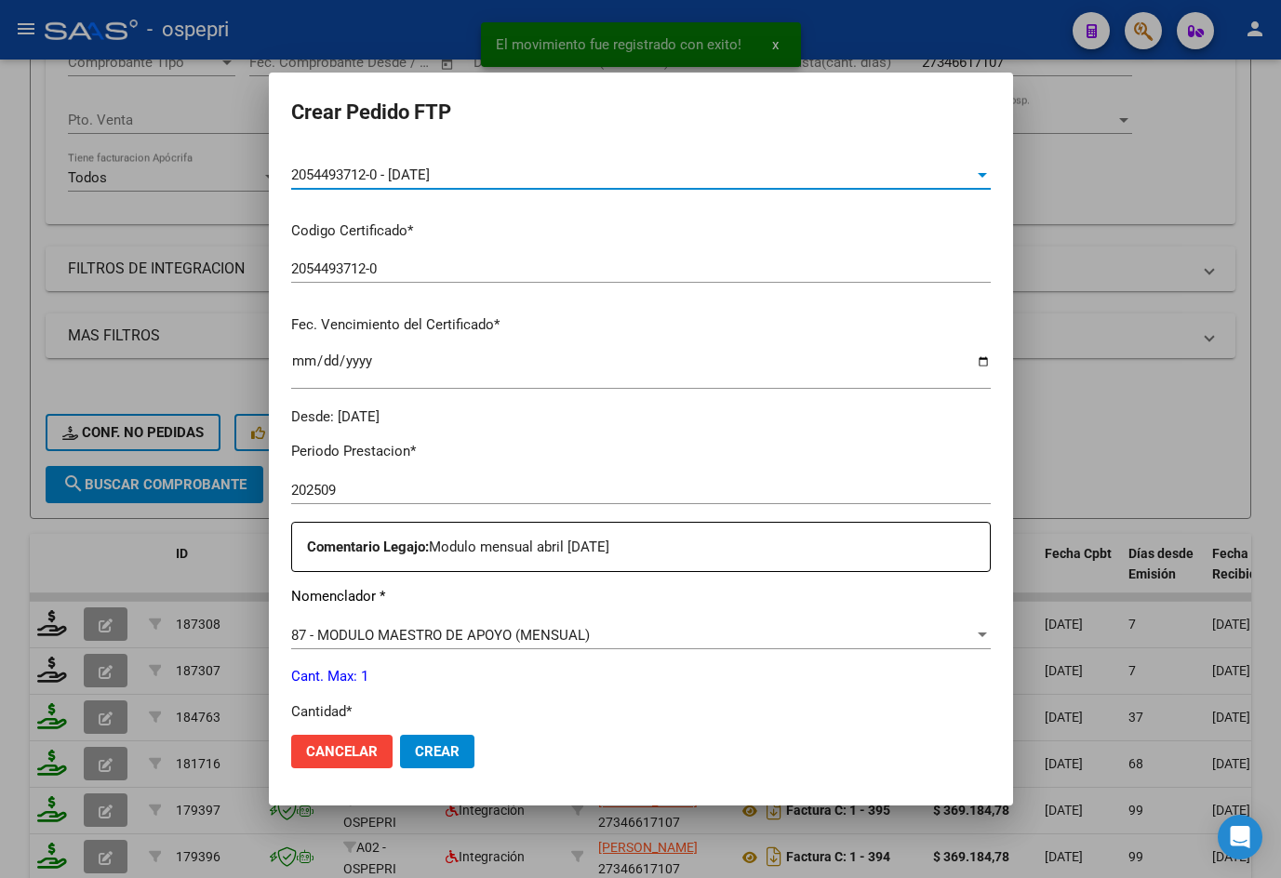
scroll to position [558, 0]
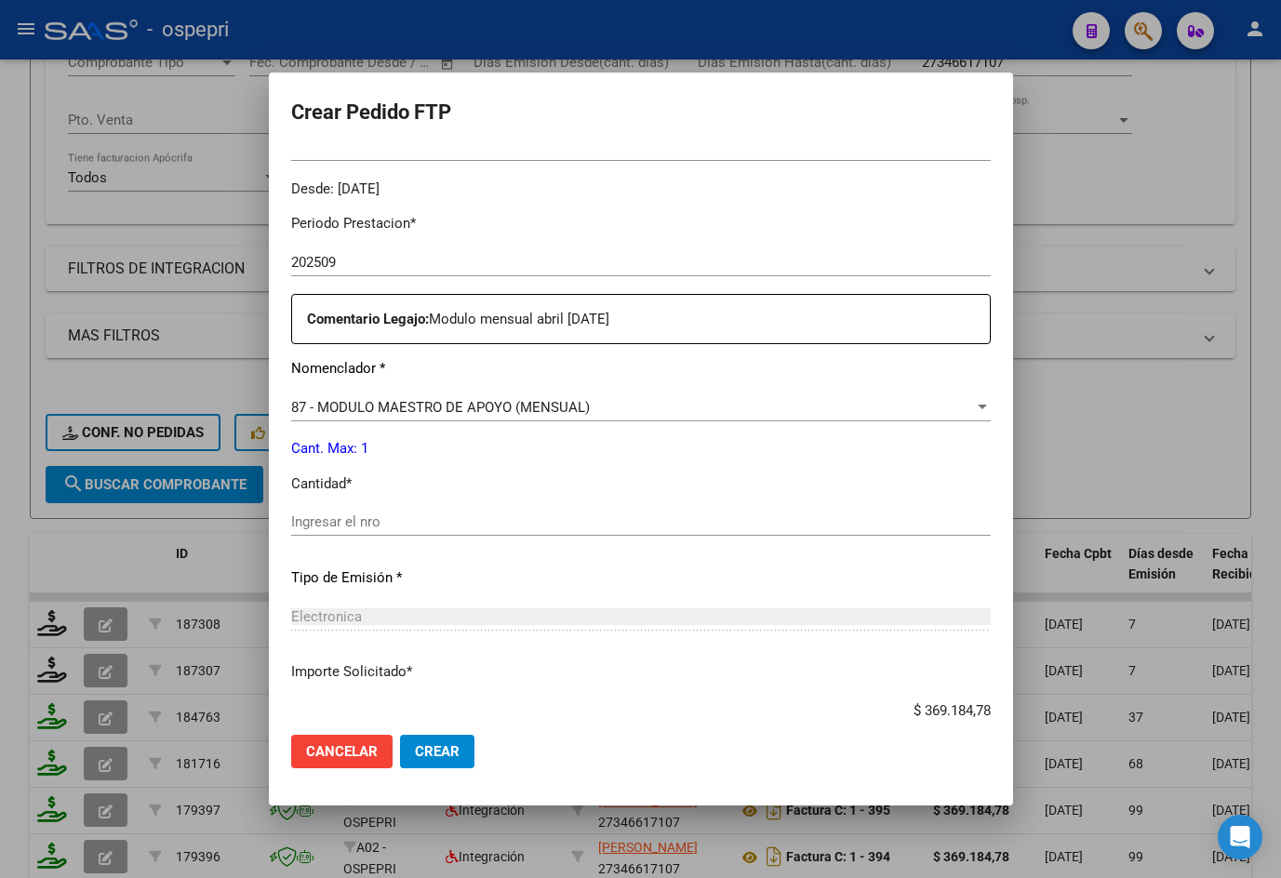
click at [434, 525] on input "Ingresar el nro" at bounding box center [641, 522] width 700 height 17
type input "1"
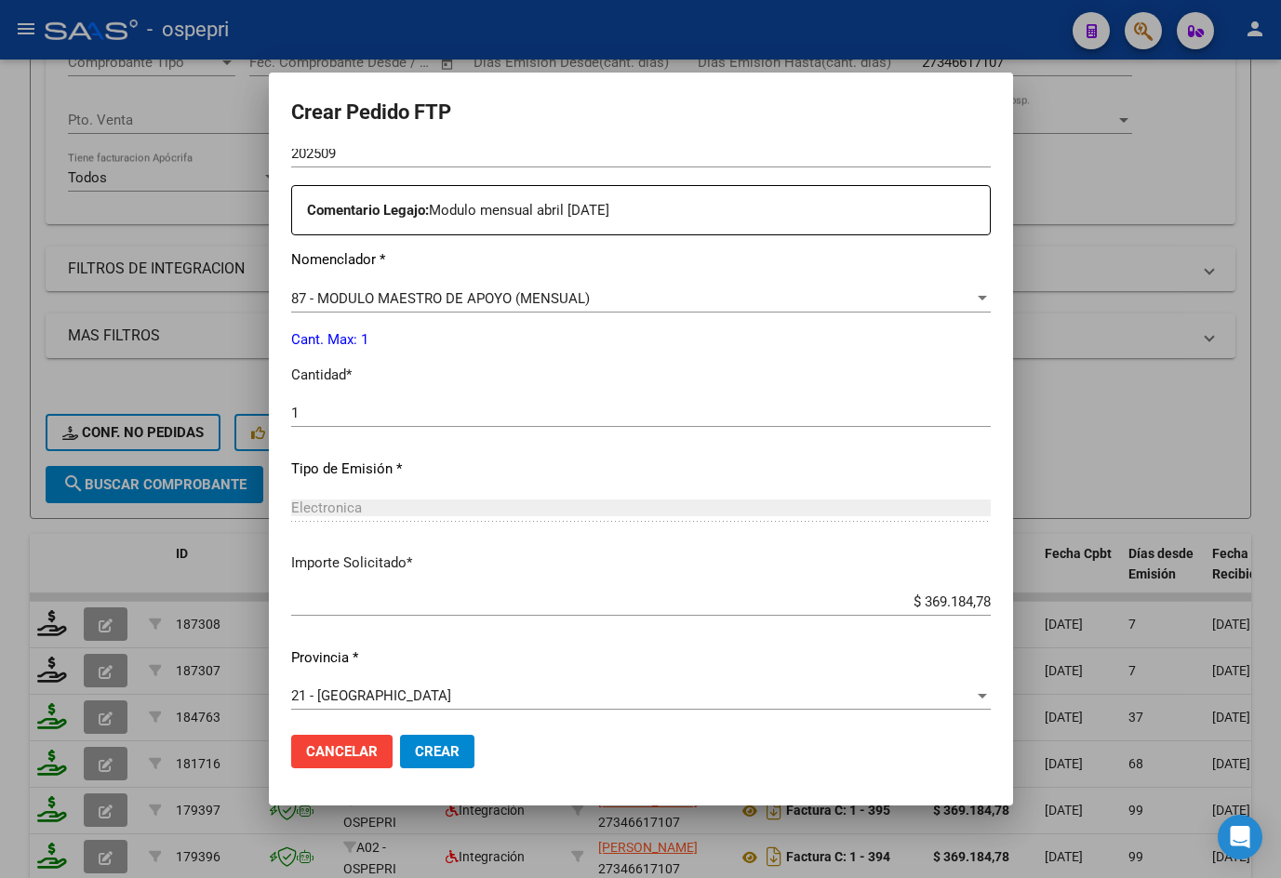
scroll to position [675, 0]
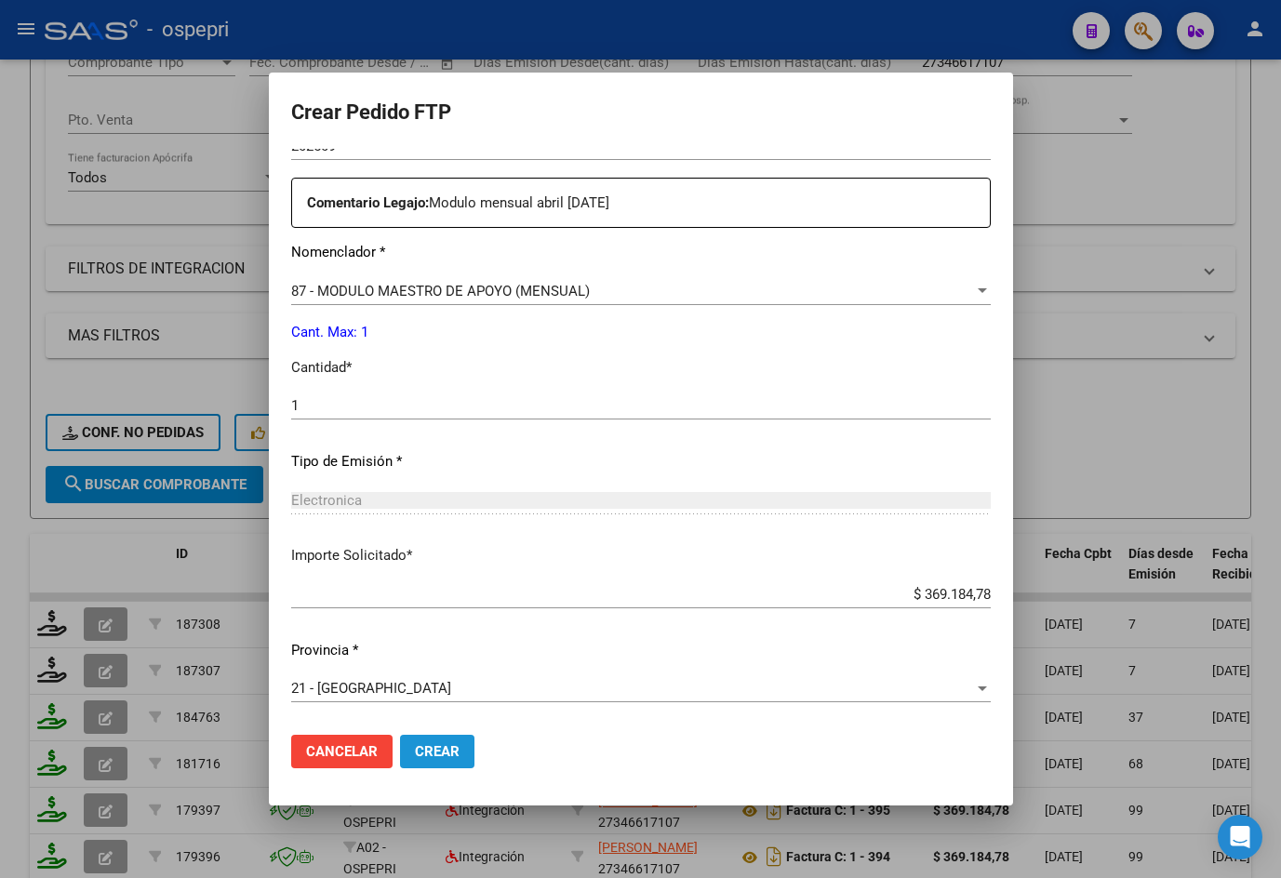
click at [434, 757] on span "Crear" at bounding box center [437, 751] width 45 height 17
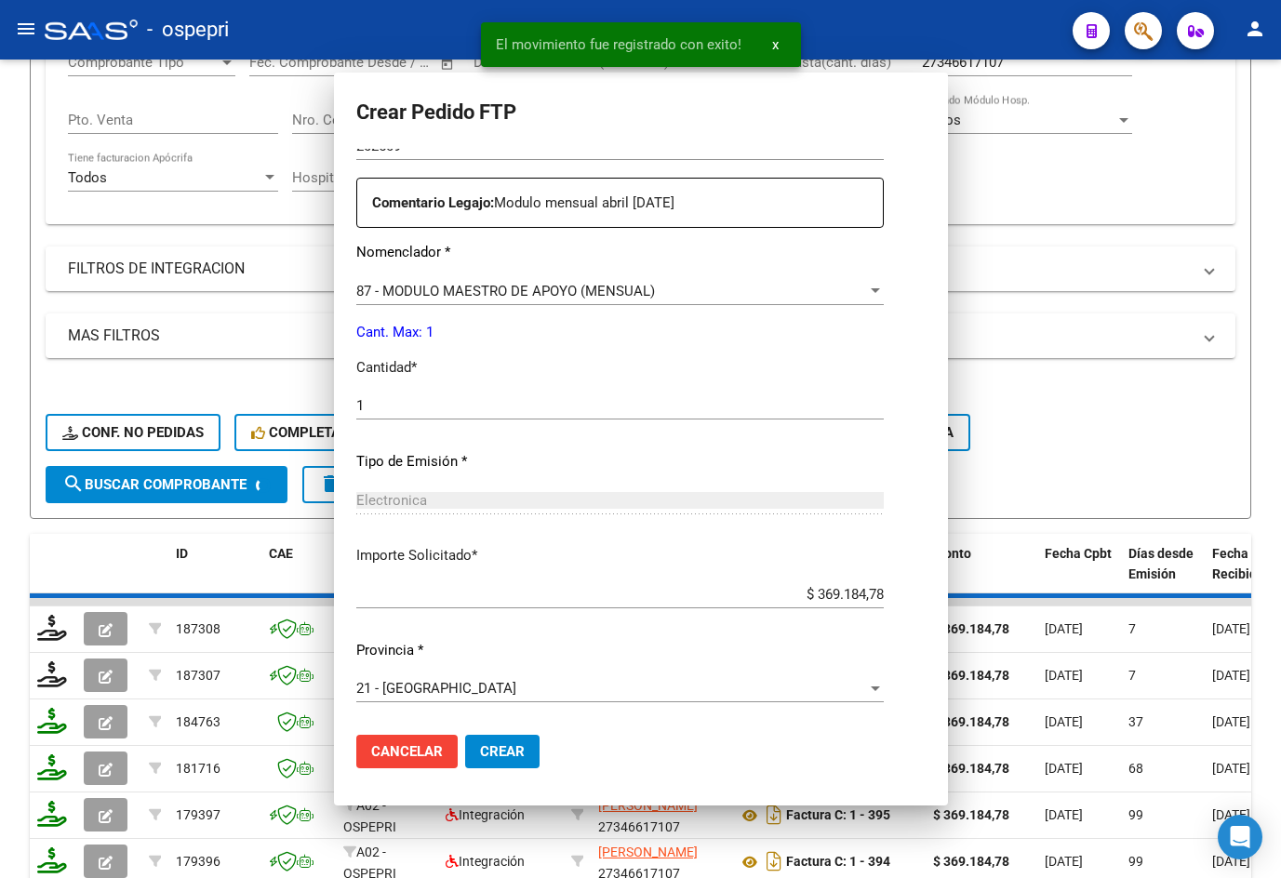
scroll to position [0, 0]
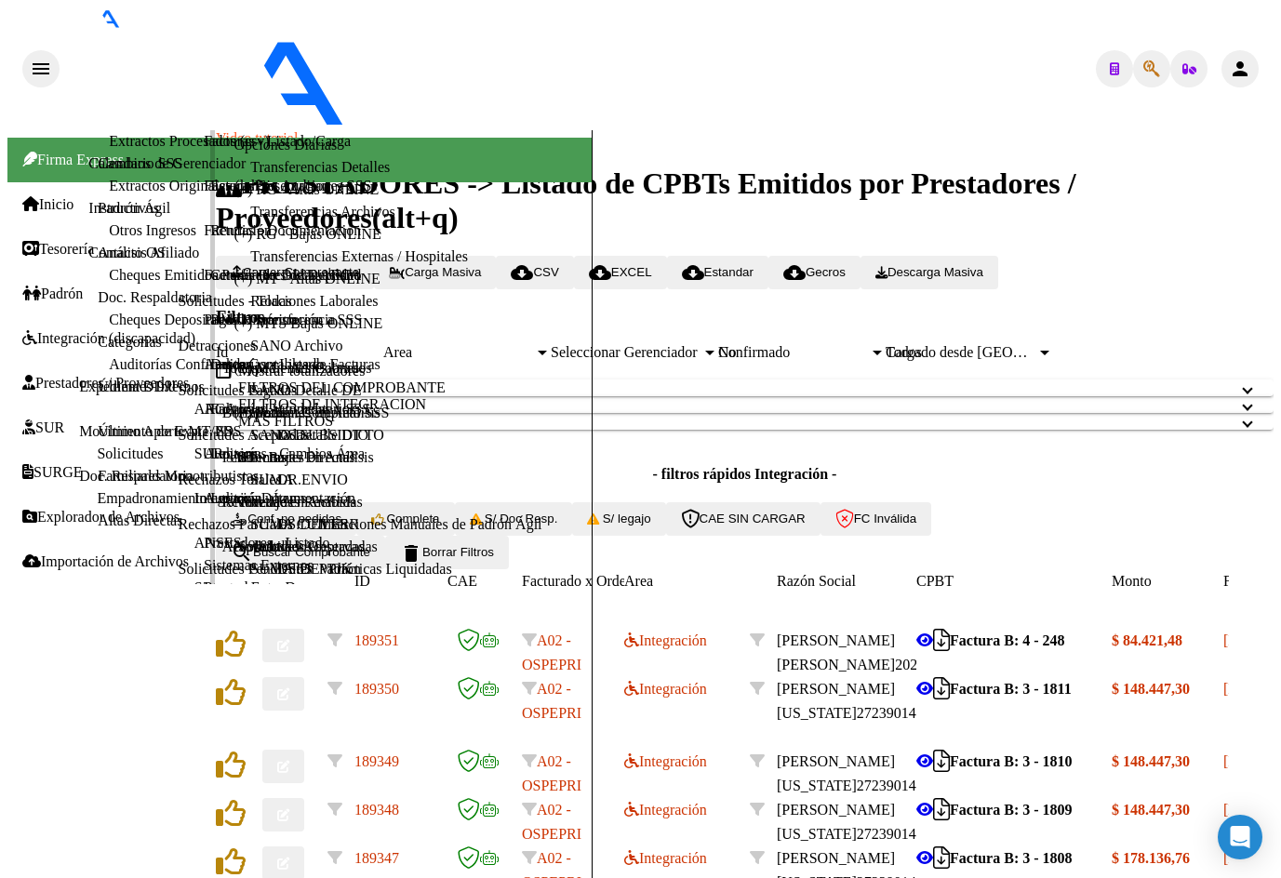
click at [84, 330] on span "Integración (discapacidad)" at bounding box center [108, 338] width 173 height 17
click at [210, 462] on link "Legajos" at bounding box center [233, 454] width 47 height 16
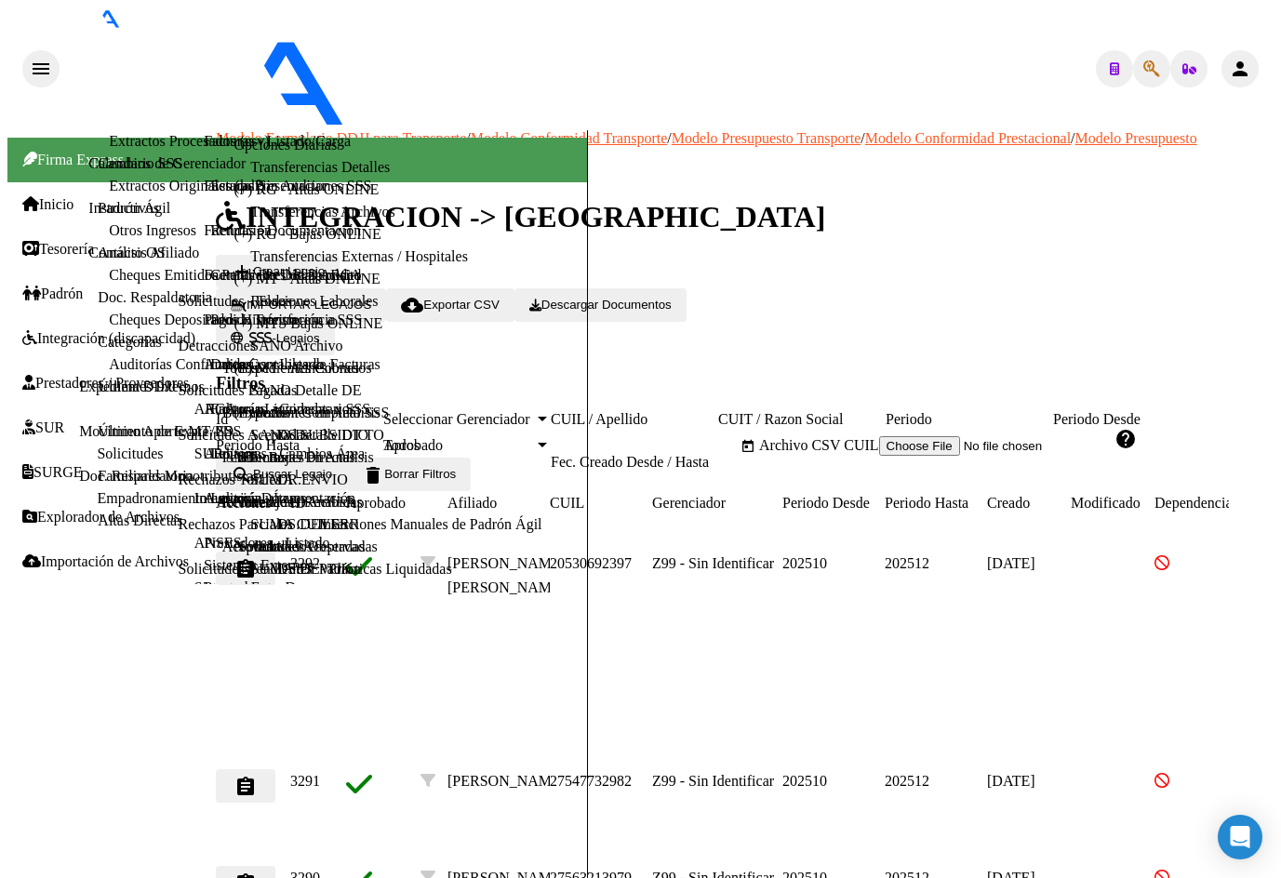
click at [30, 58] on mat-icon "menu" at bounding box center [41, 69] width 22 height 22
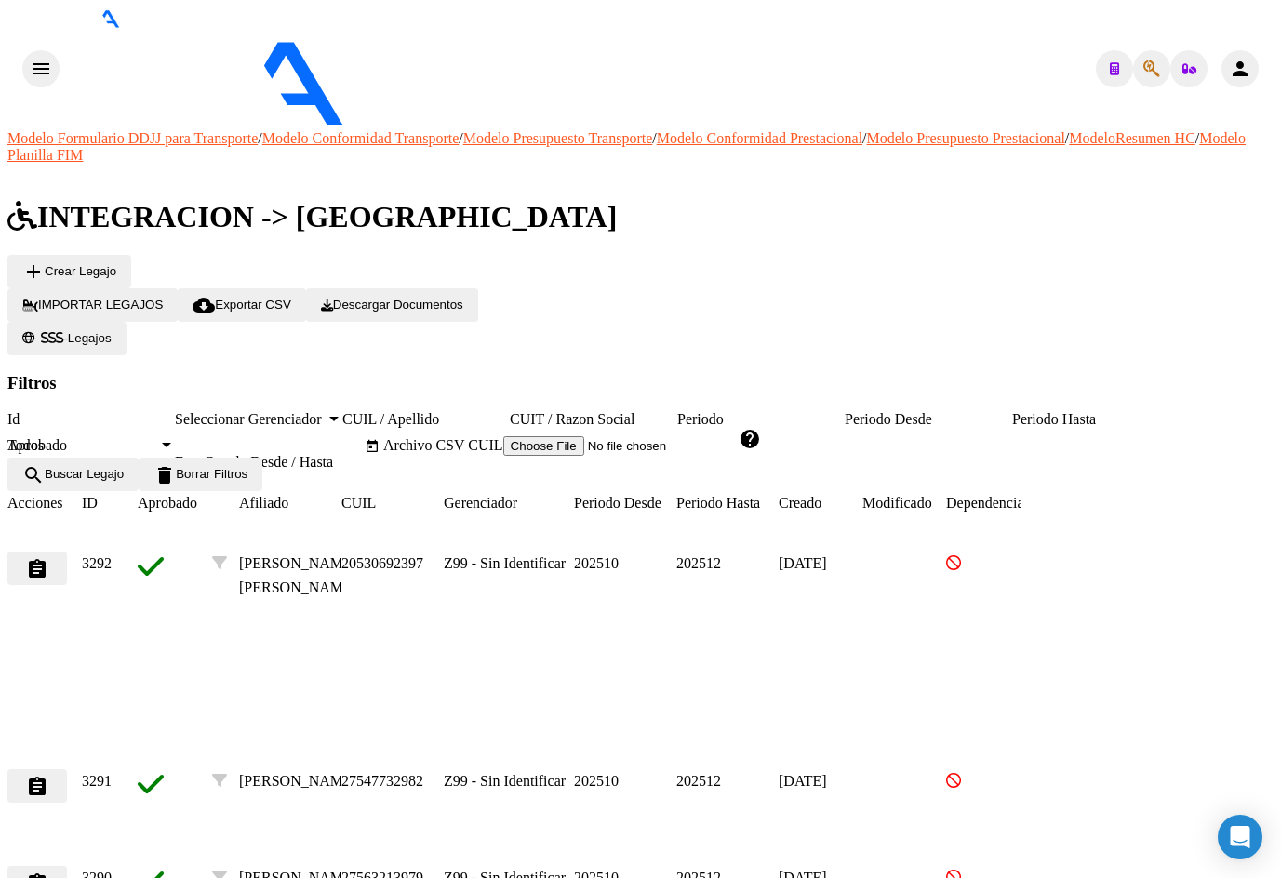
click at [510, 411] on input "CUIL / Apellido" at bounding box center [425, 419] width 167 height 17
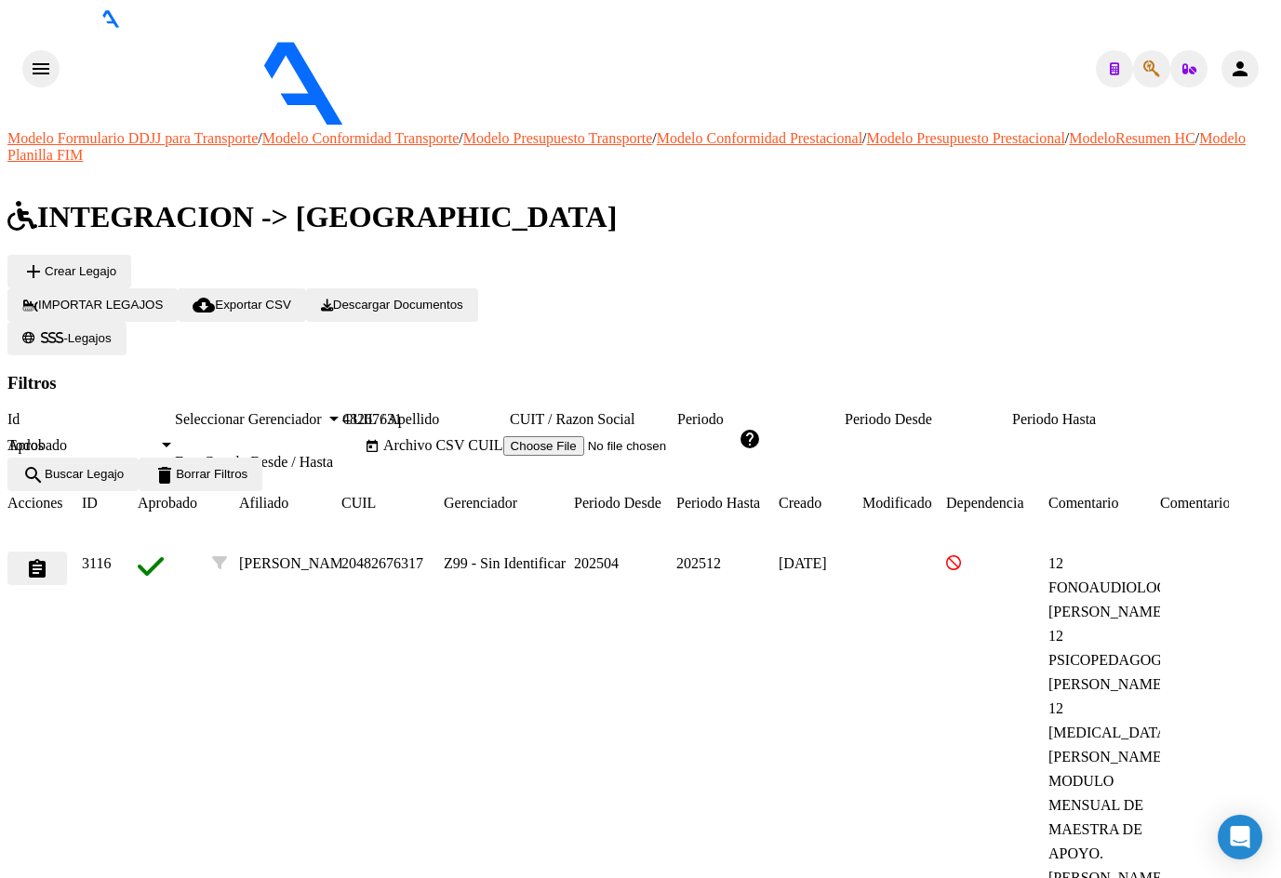
type input "48267631"
click at [48, 558] on mat-icon "assignment" at bounding box center [37, 569] width 22 height 22
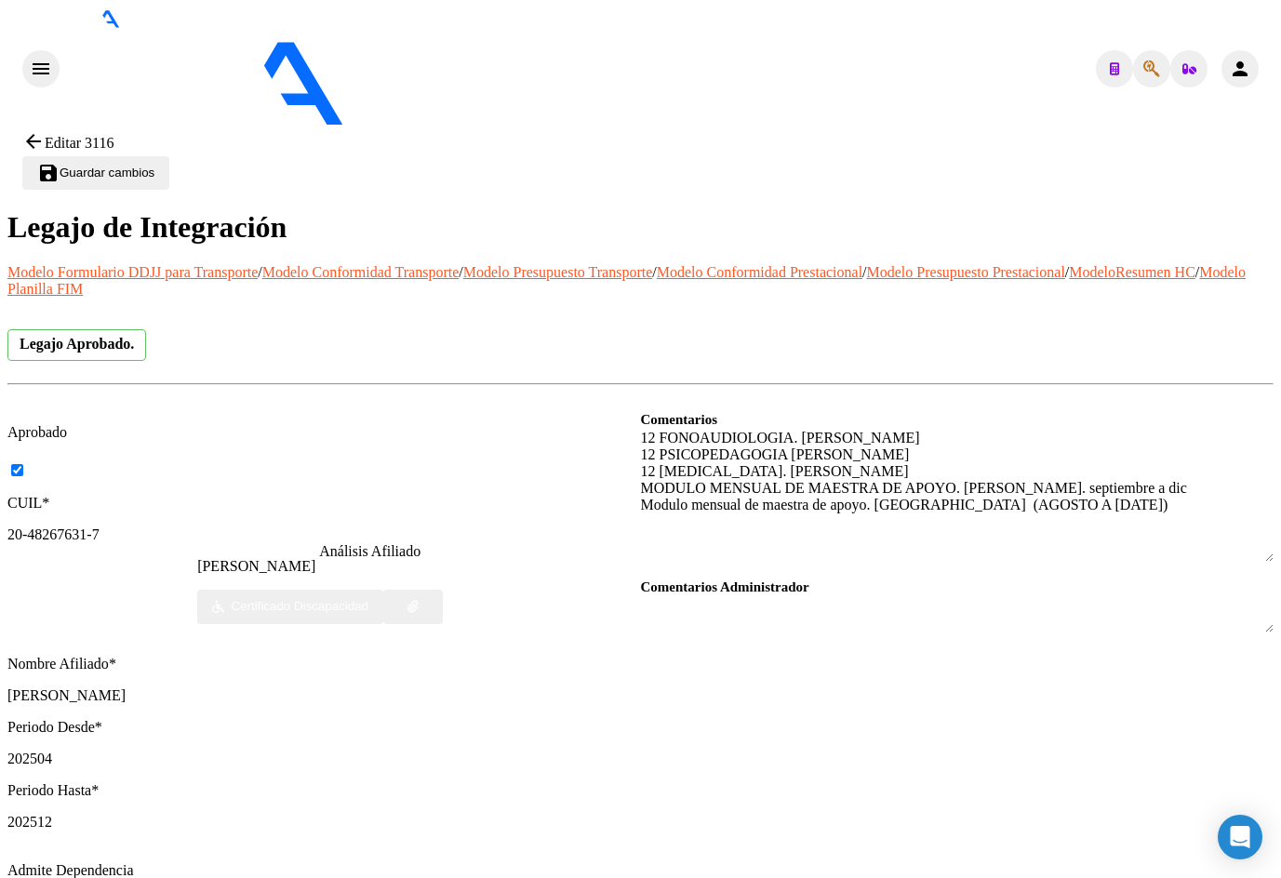
drag, startPoint x: 1248, startPoint y: 387, endPoint x: 1262, endPoint y: 486, distance: 99.6
click at [37, 130] on mat-icon "arrow_back" at bounding box center [33, 141] width 22 height 22
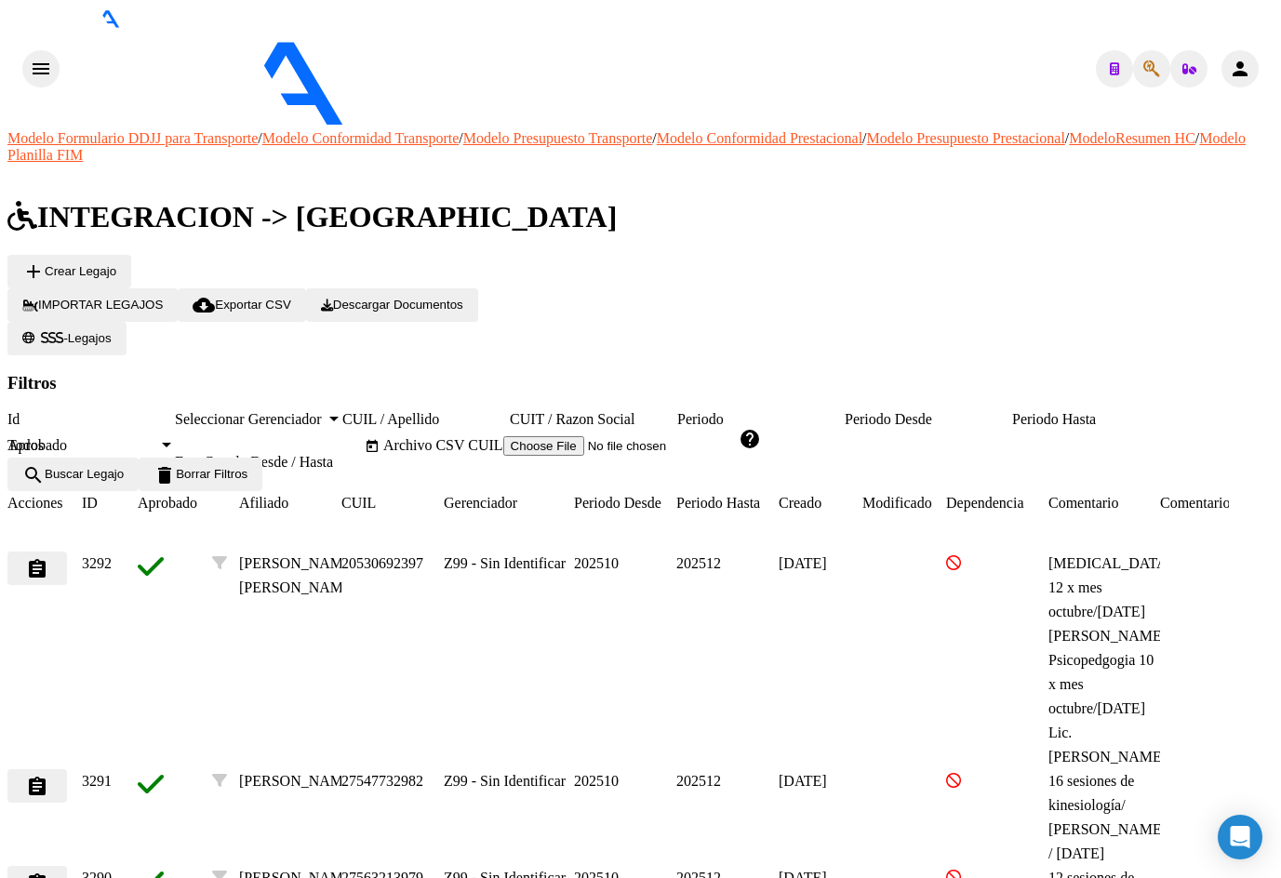
click at [510, 411] on input "CUIL / Apellido" at bounding box center [425, 419] width 167 height 17
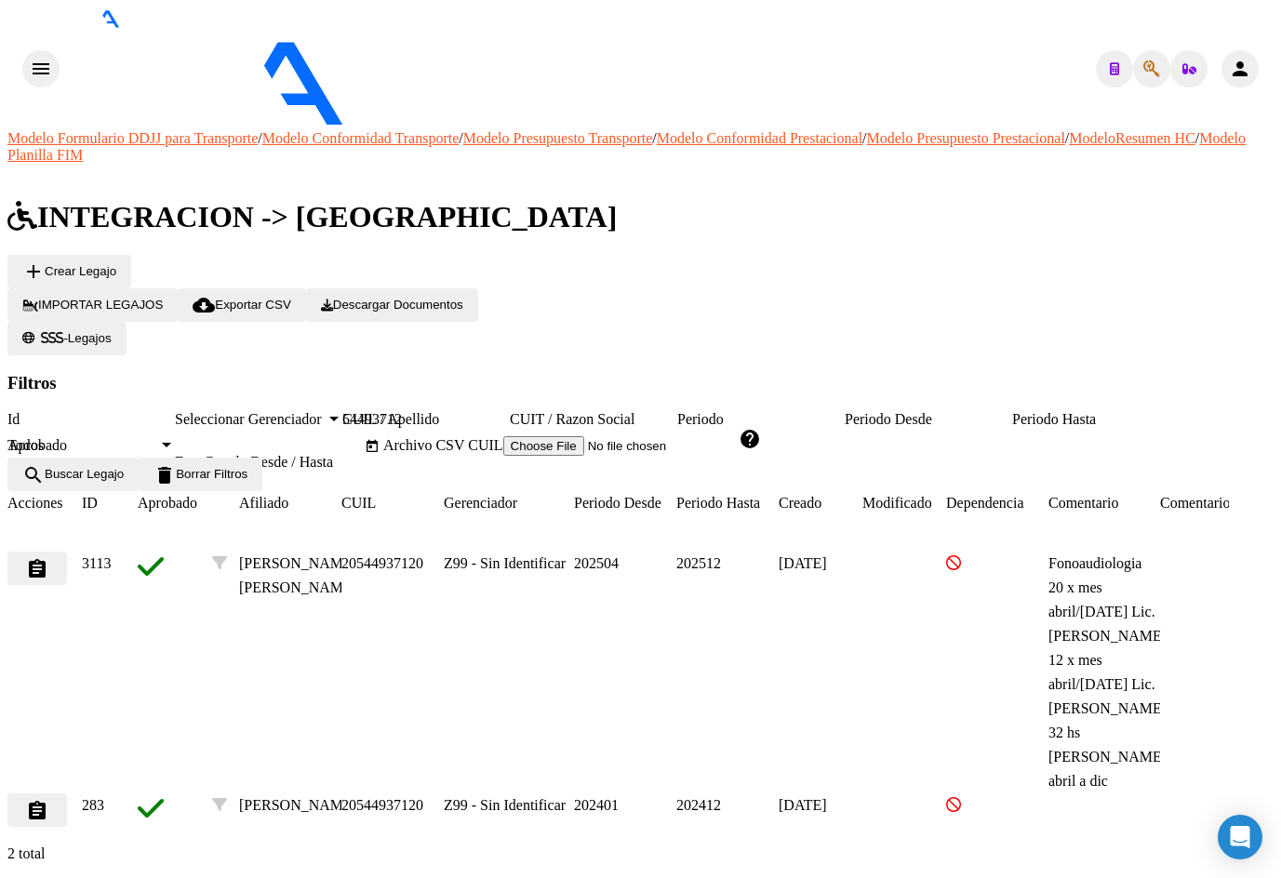
type input "54493712"
click at [48, 558] on mat-icon "assignment" at bounding box center [37, 569] width 22 height 22
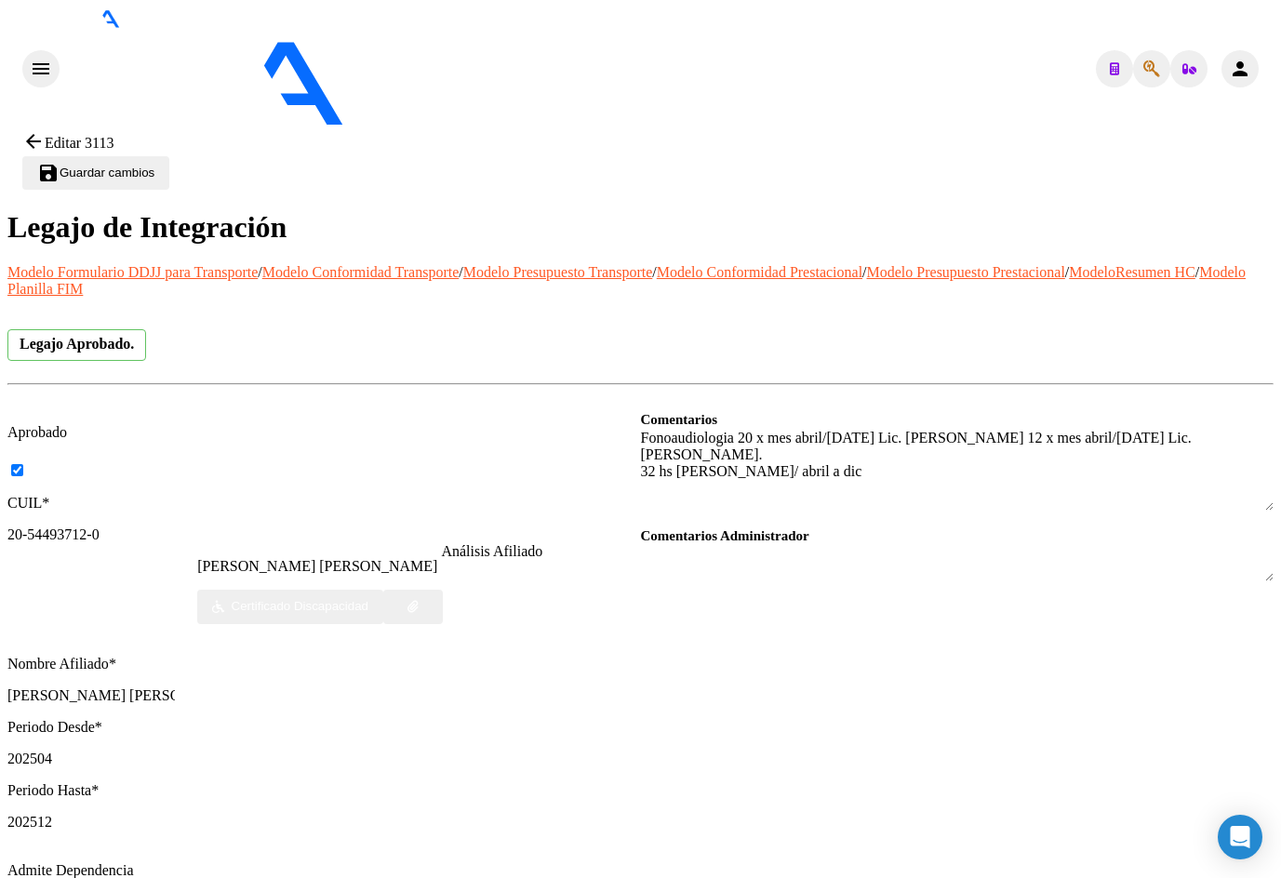
drag, startPoint x: 1245, startPoint y: 388, endPoint x: 1248, endPoint y: 435, distance: 47.5
click at [1248, 435] on textarea at bounding box center [958, 469] width 634 height 83
